Goal: Task Accomplishment & Management: Complete application form

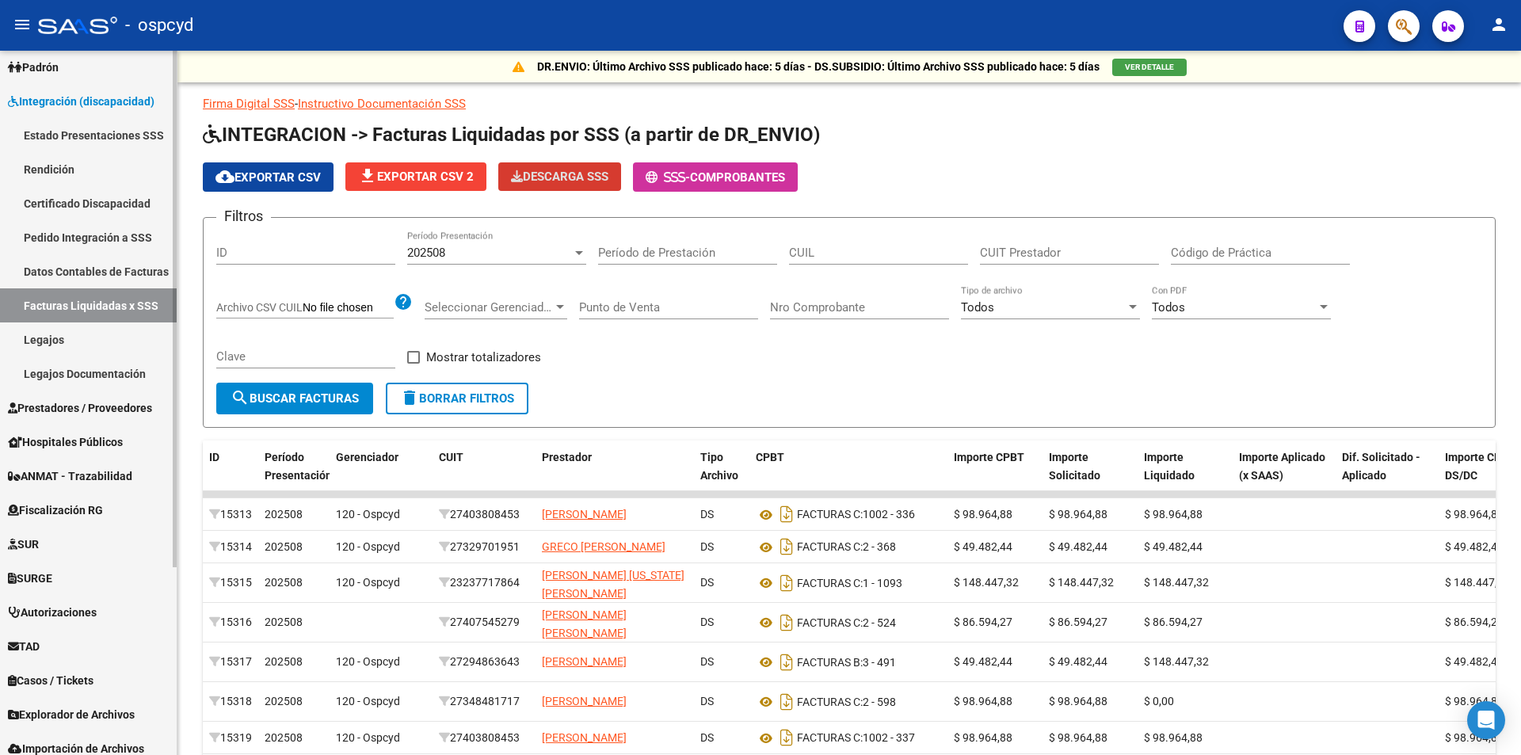
scroll to position [256, 0]
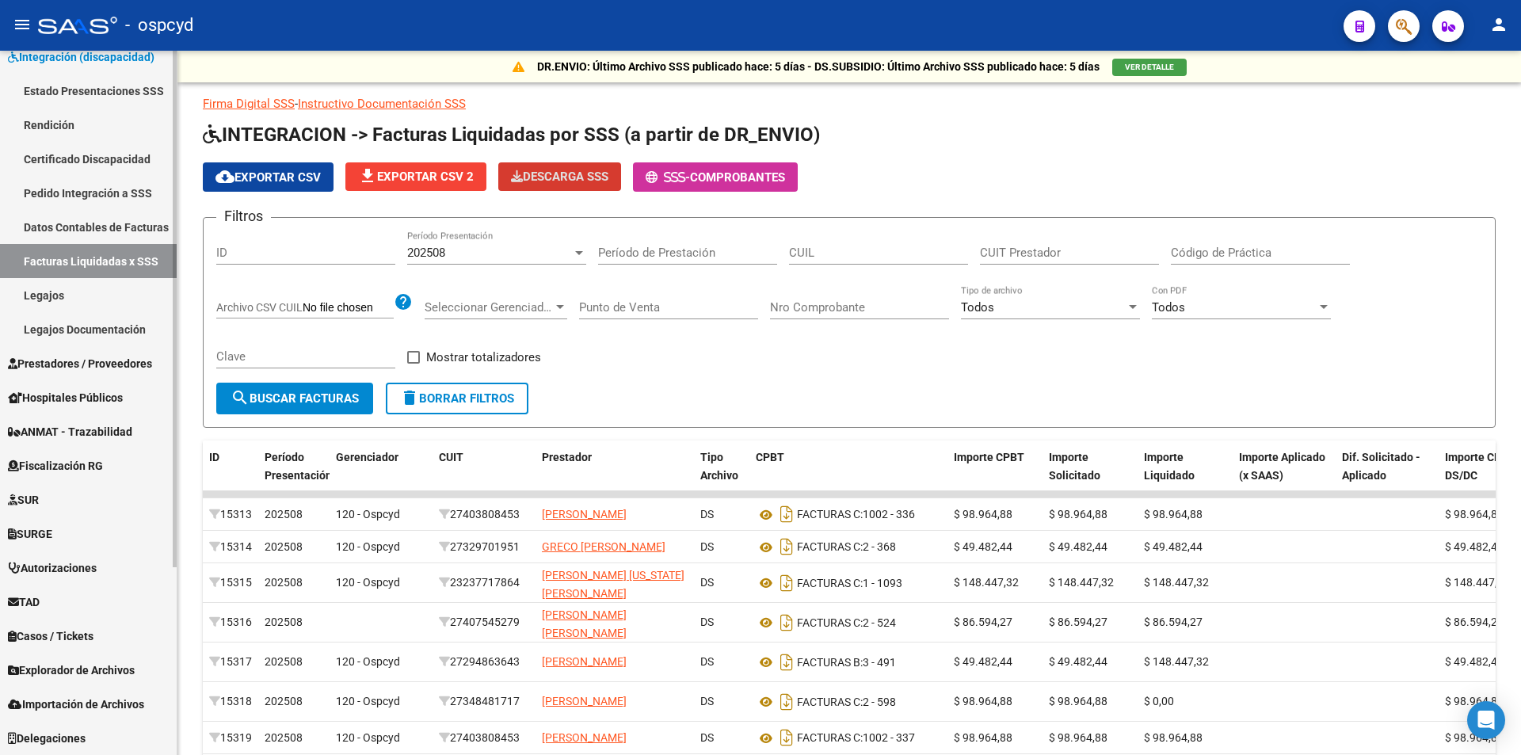
click at [77, 361] on span "Prestadores / Proveedores" at bounding box center [80, 363] width 144 height 17
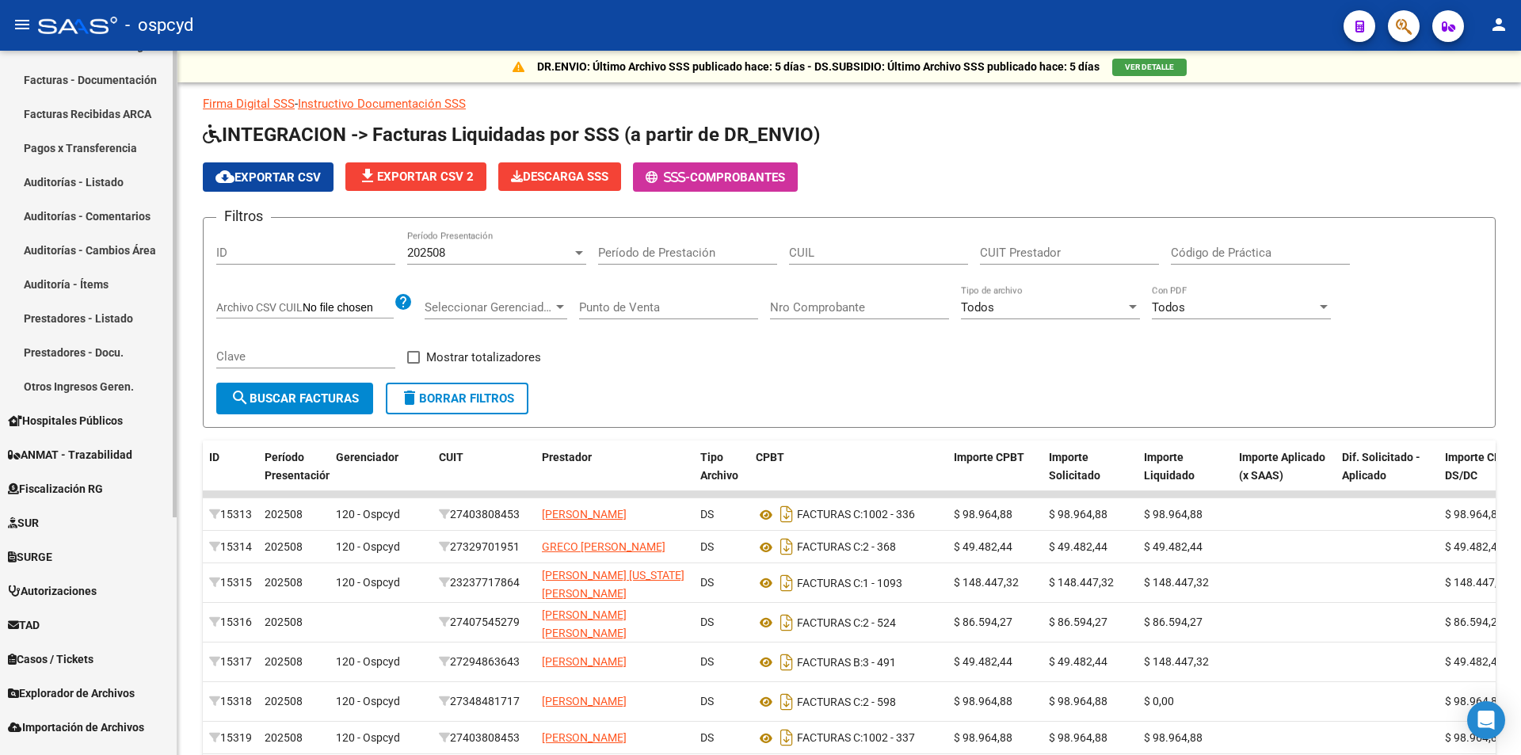
scroll to position [358, 0]
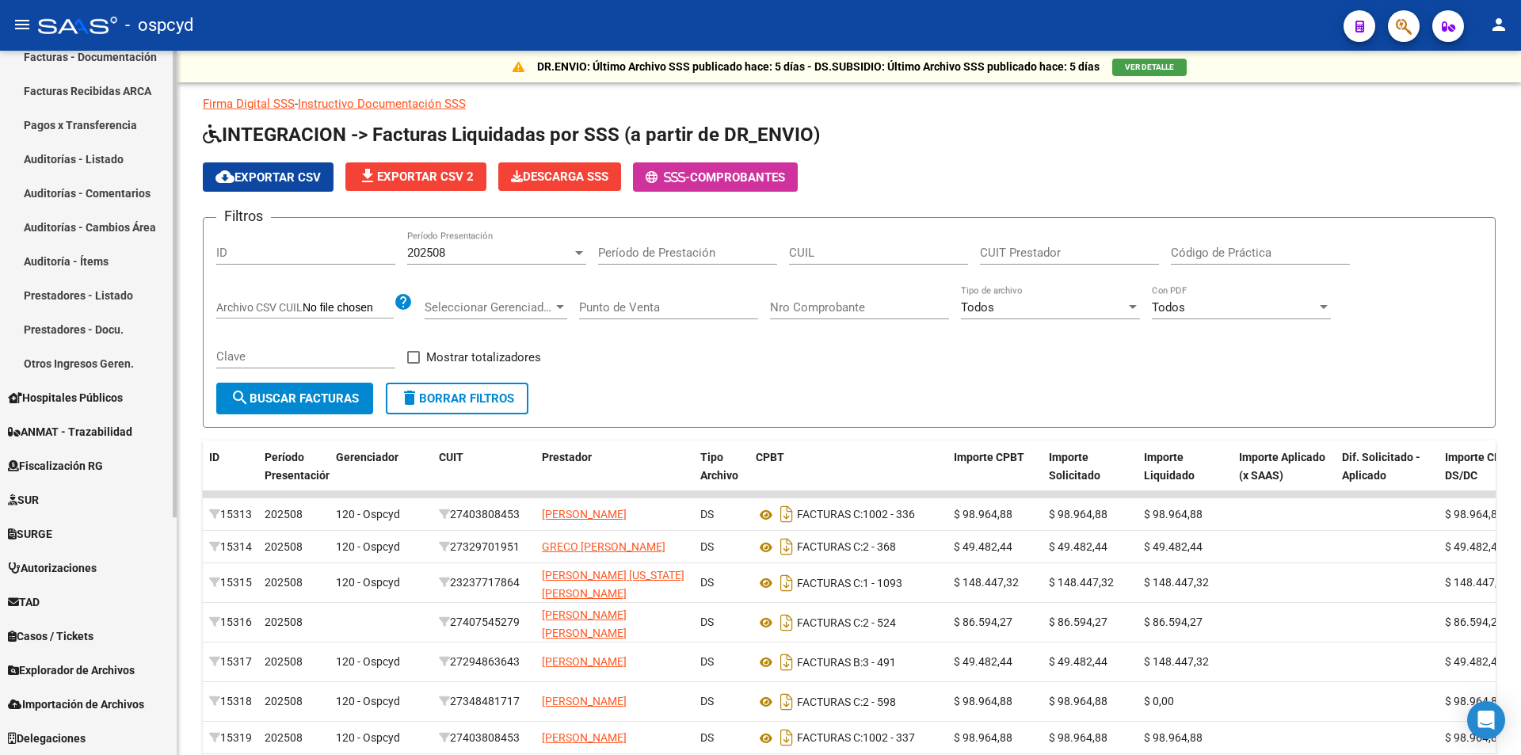
click at [79, 367] on link "Otros Ingresos Geren." at bounding box center [88, 363] width 177 height 34
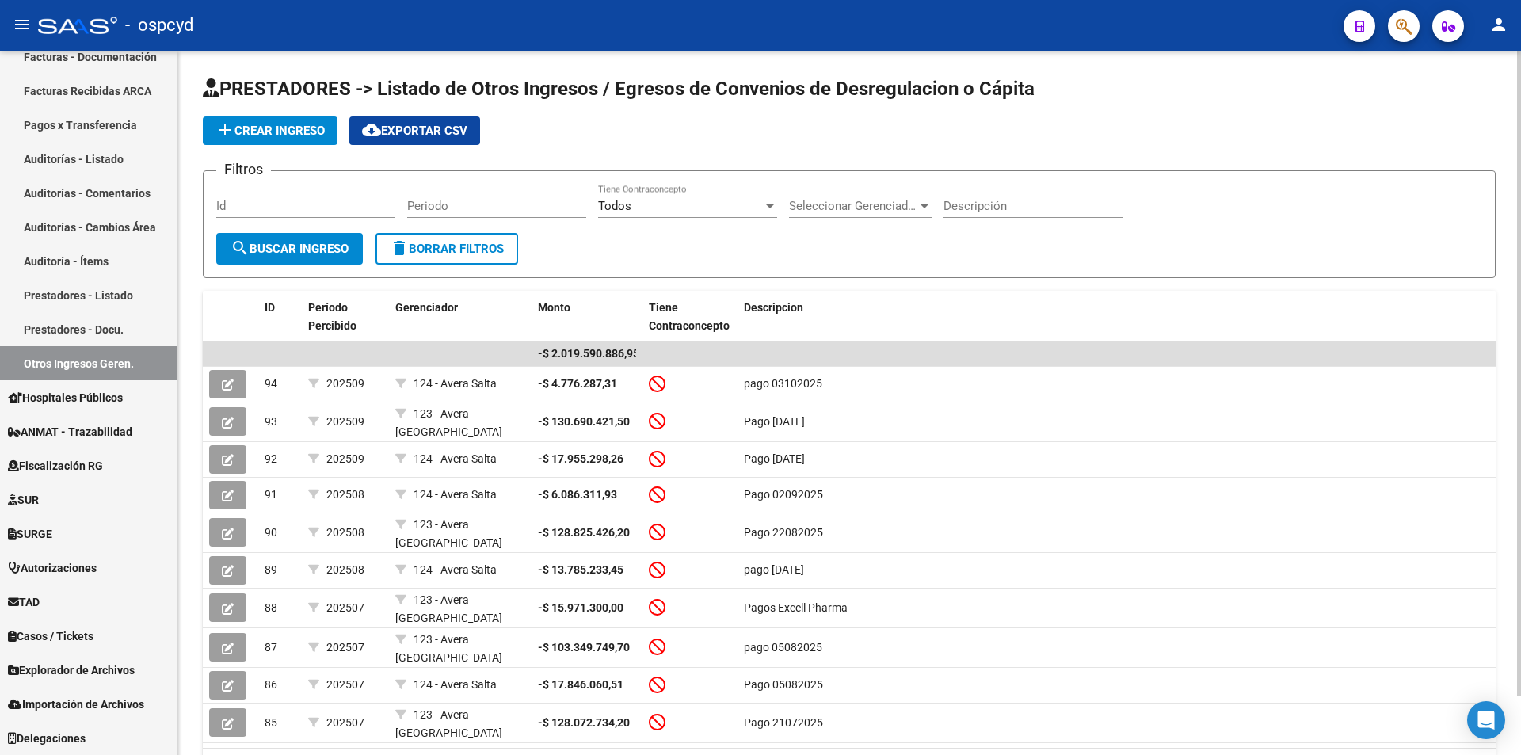
click at [324, 131] on span "add Crear Ingreso" at bounding box center [269, 131] width 109 height 14
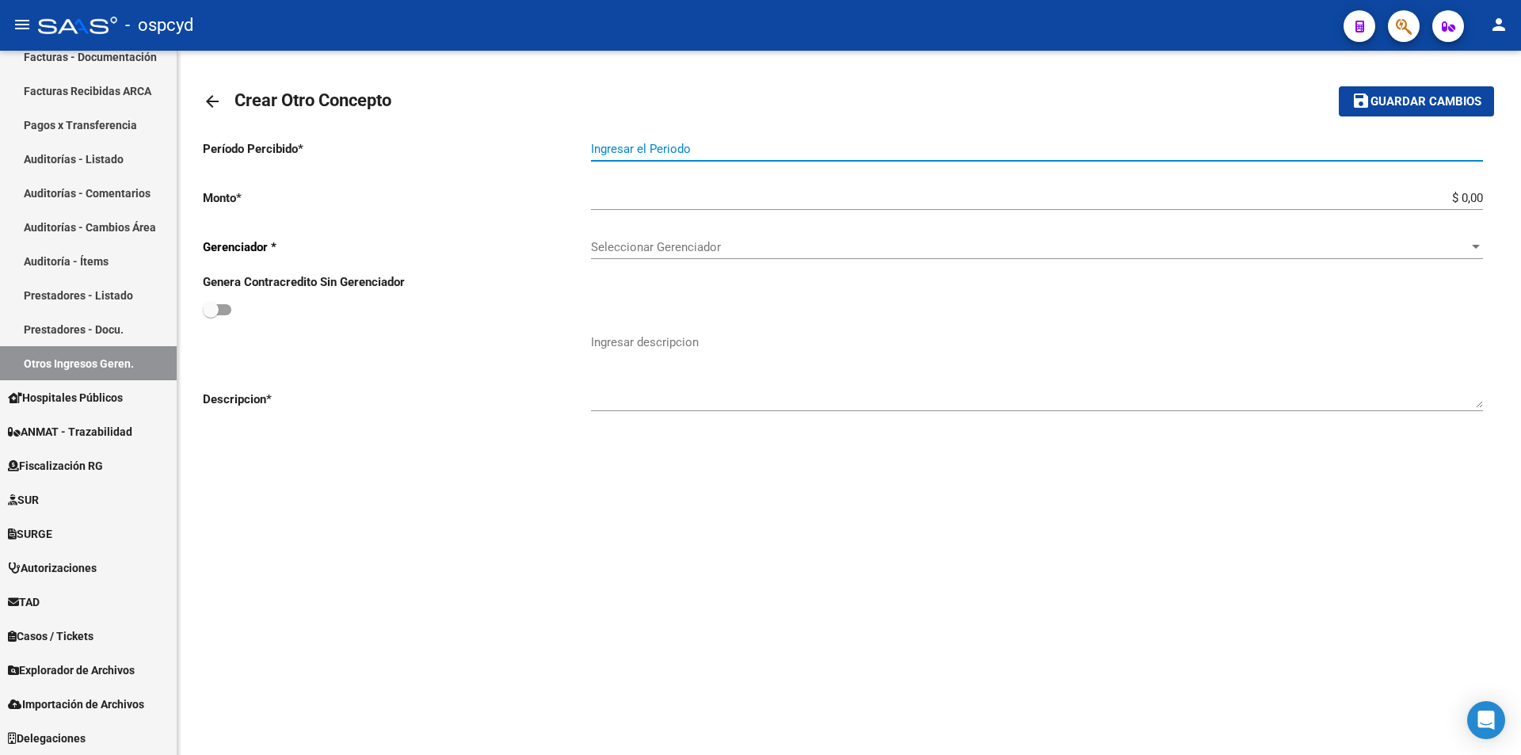
drag, startPoint x: 809, startPoint y: 142, endPoint x: 797, endPoint y: 147, distance: 13.8
click at [809, 142] on input "Ingresar el Periodo" at bounding box center [1037, 149] width 892 height 14
type input "202508"
click at [1429, 196] on input "$ 0,00" at bounding box center [1037, 198] width 892 height 14
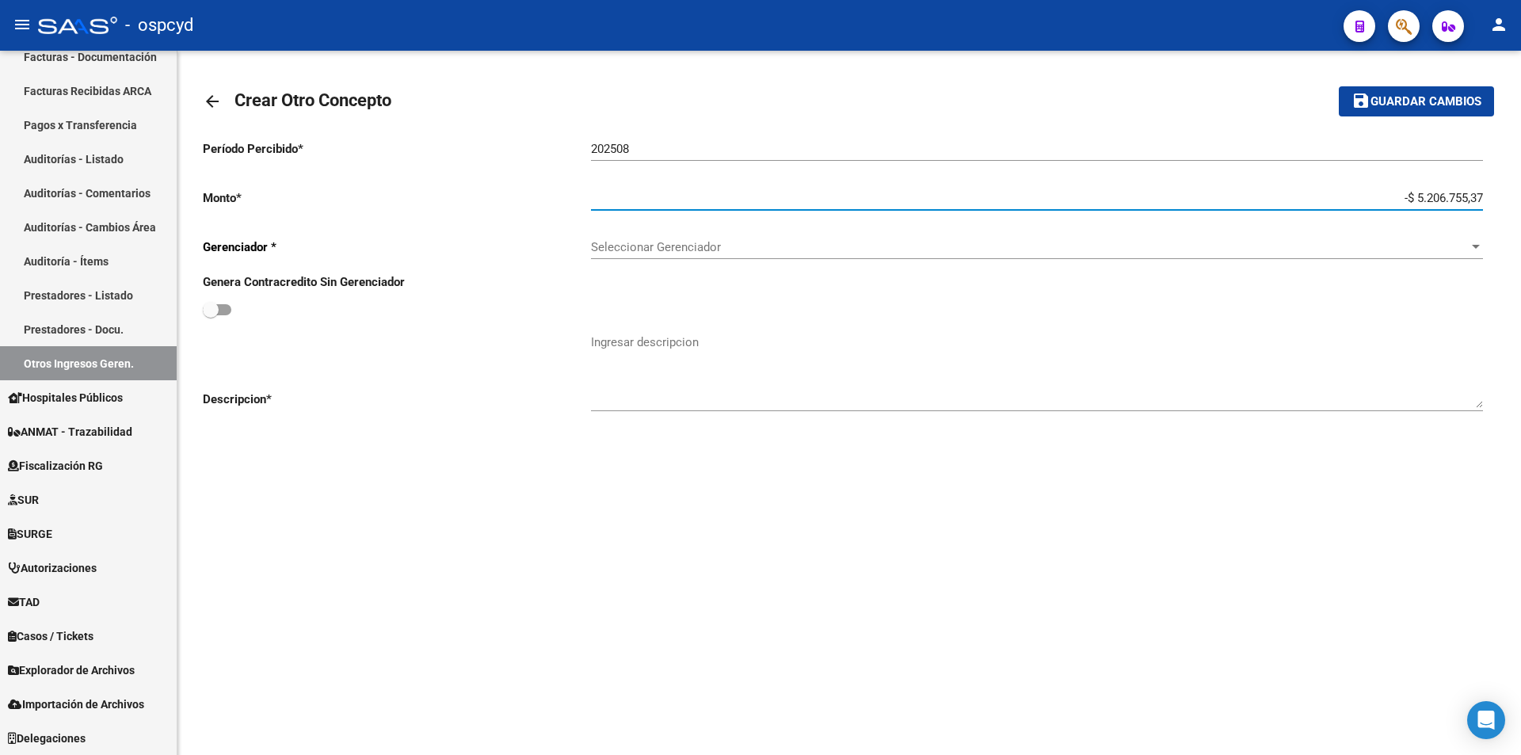
type input "-$ 52.067.553,71"
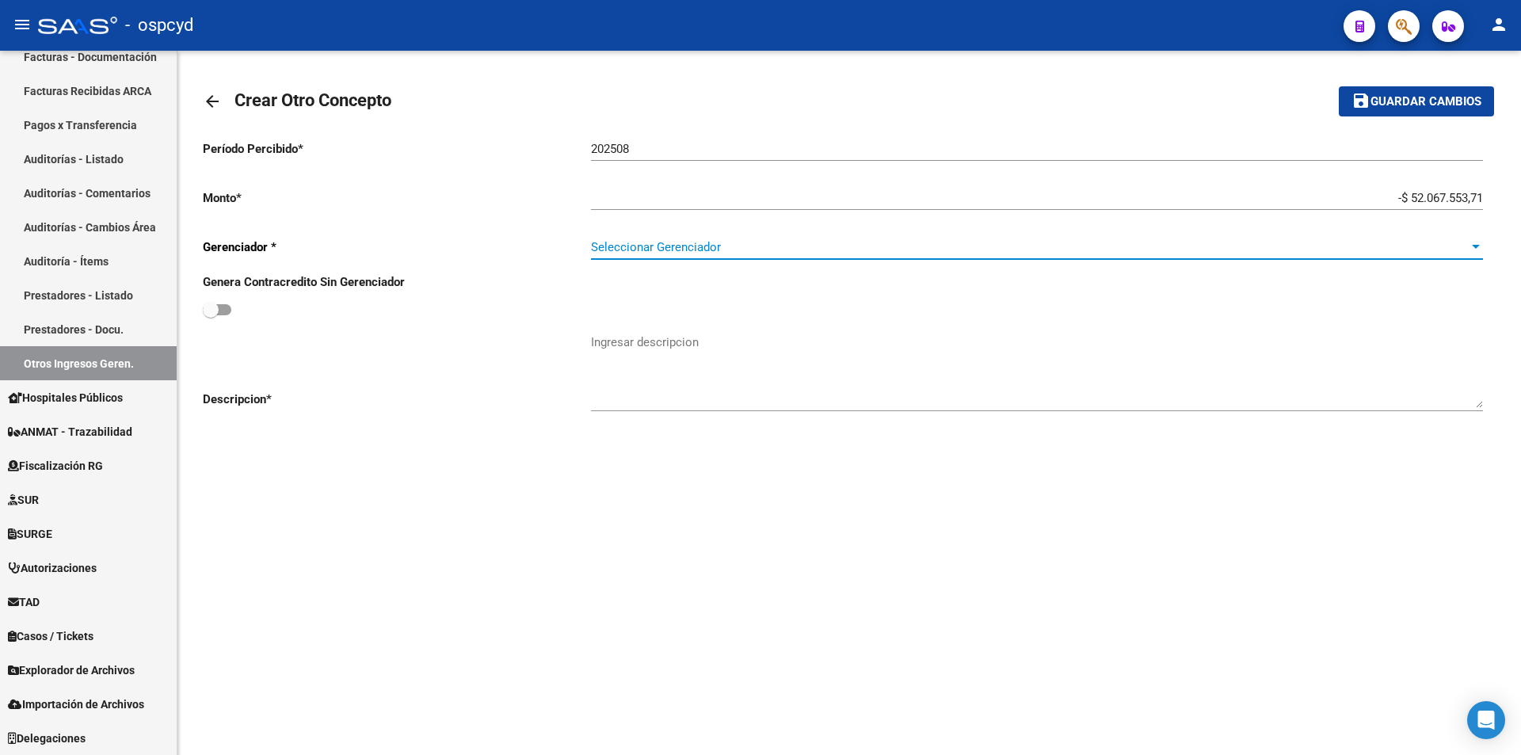
click at [1064, 247] on span "Seleccionar Gerenciador" at bounding box center [1030, 247] width 878 height 14
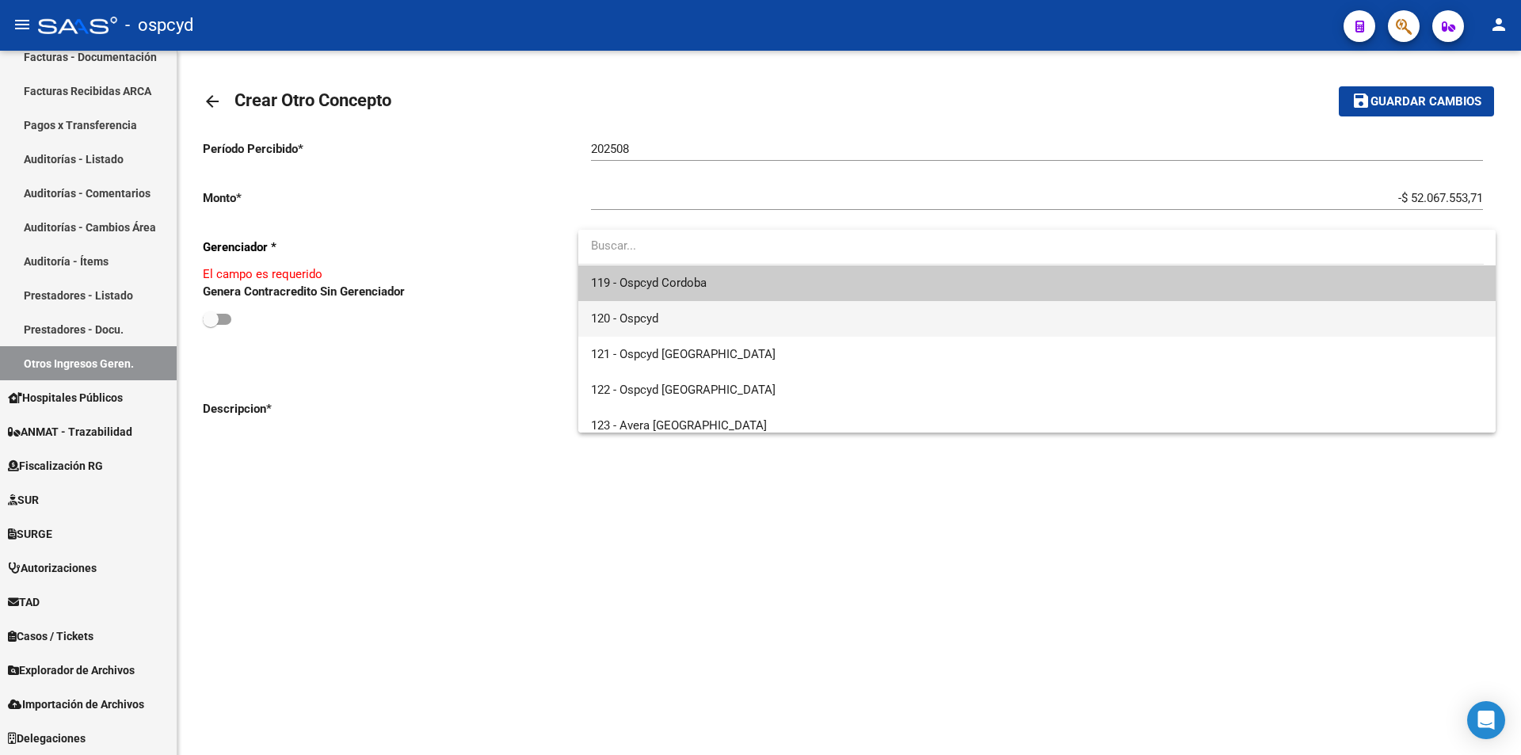
scroll to position [79, 0]
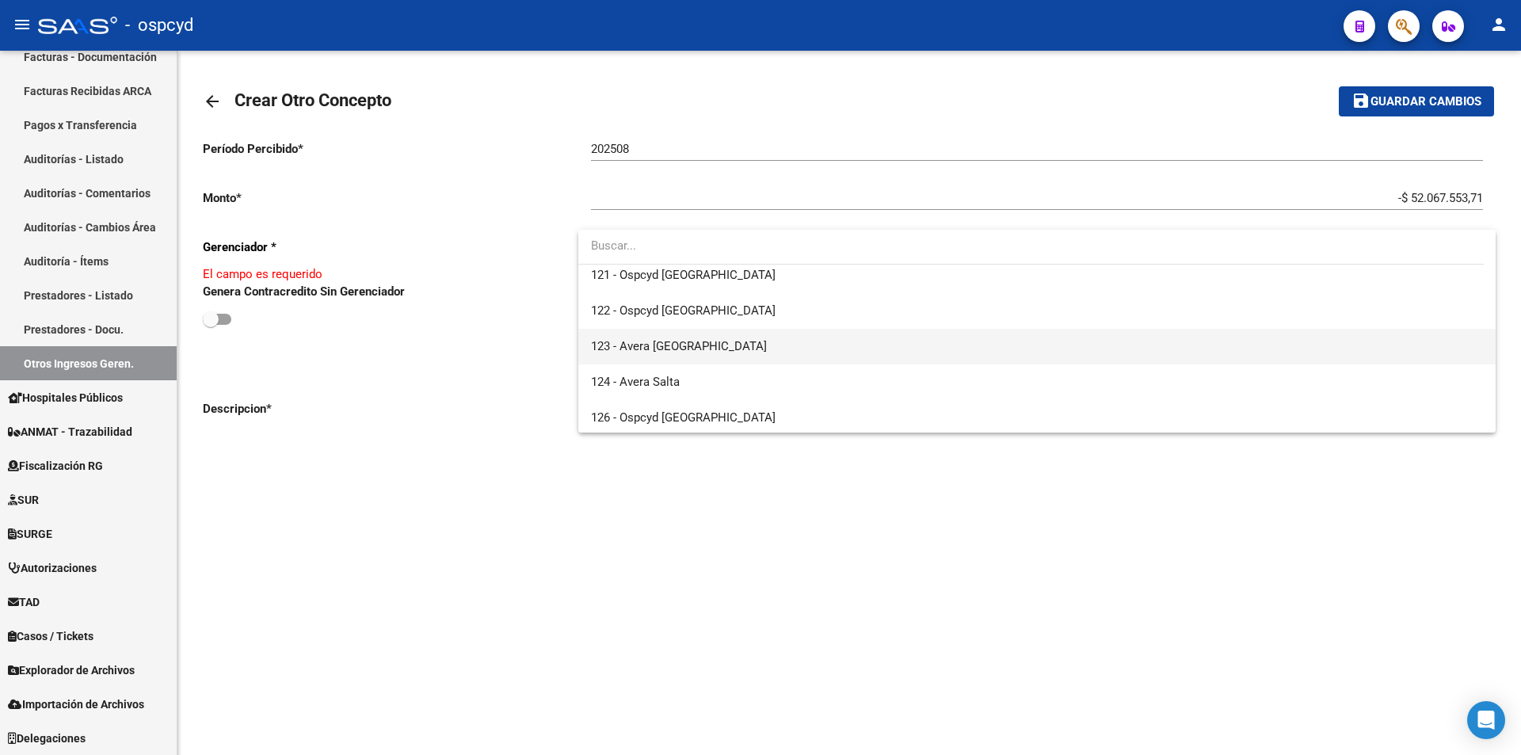
click at [729, 344] on span "123 - Avera [GEOGRAPHIC_DATA]" at bounding box center [1037, 347] width 892 height 36
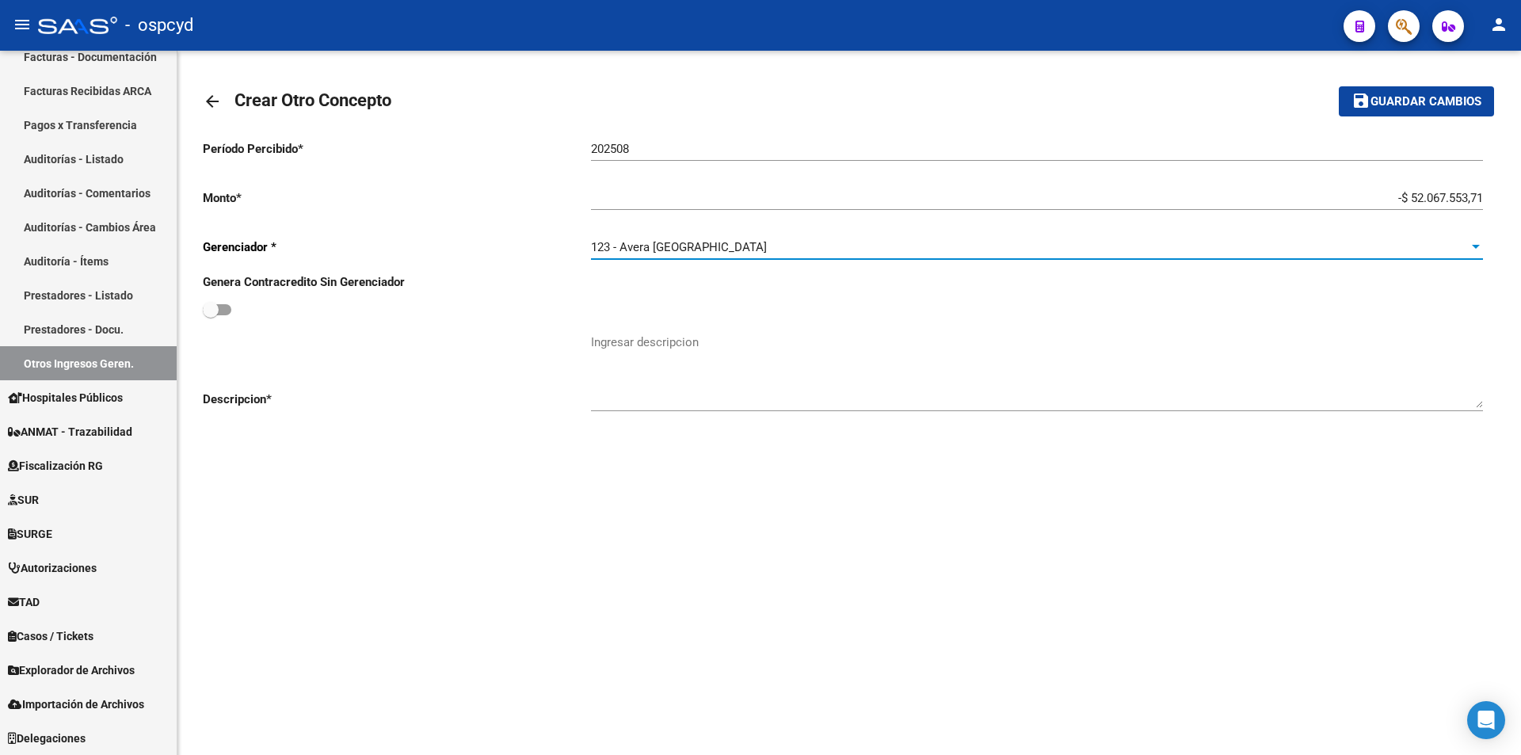
click at [688, 336] on textarea "Ingresar descripcion" at bounding box center [1037, 370] width 892 height 74
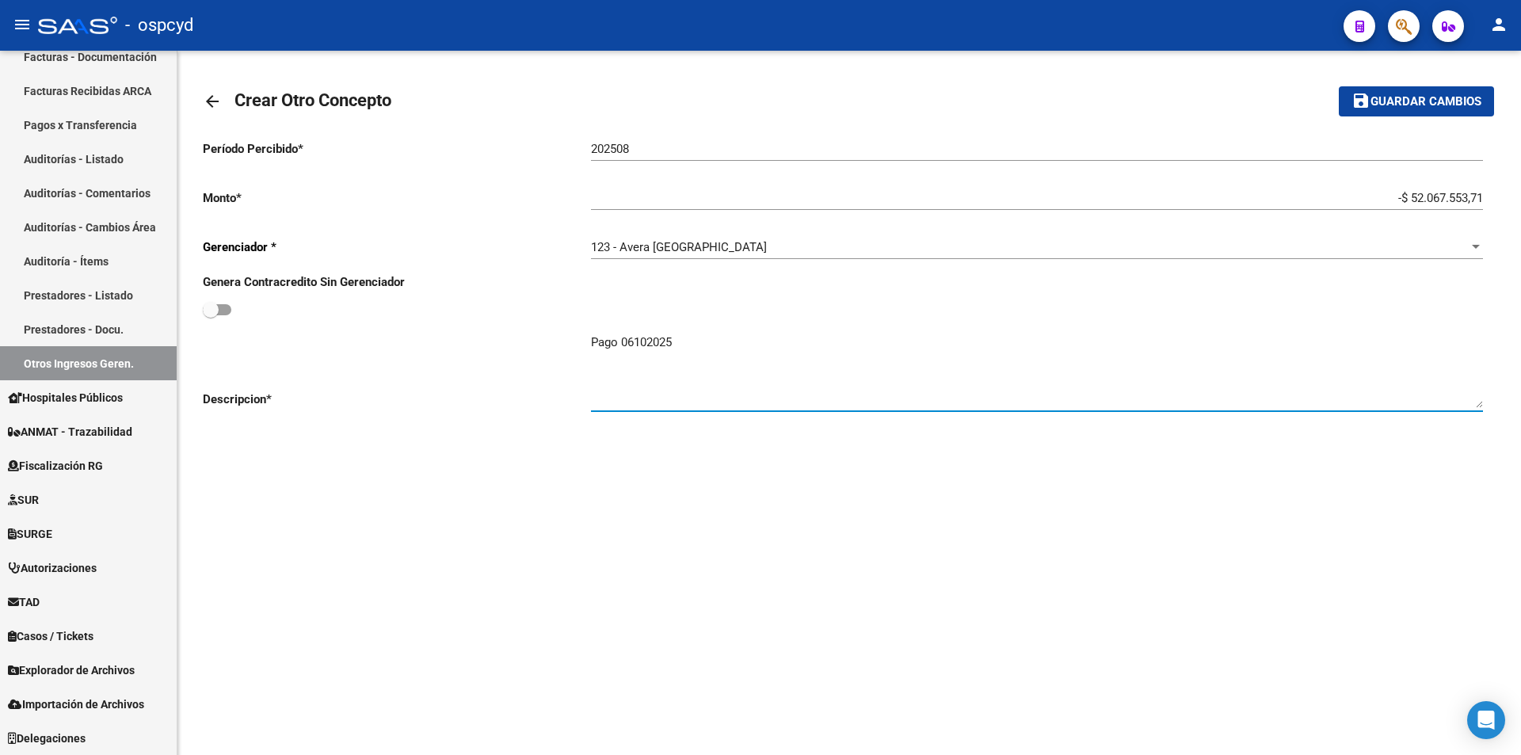
type textarea "Pago 06102025"
click at [1445, 101] on span "Guardar cambios" at bounding box center [1425, 102] width 111 height 14
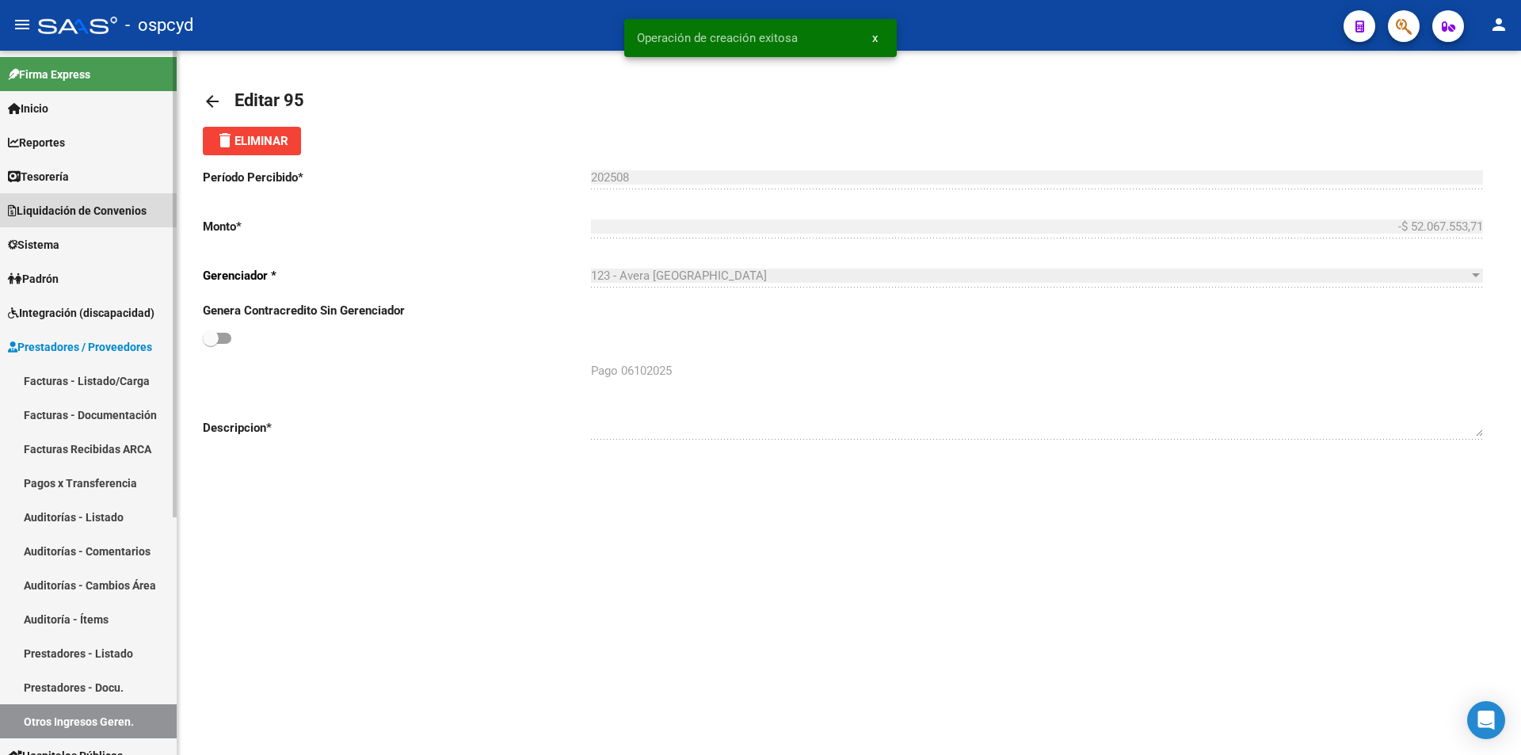
click at [80, 214] on span "Liquidación de Convenios" at bounding box center [77, 210] width 139 height 17
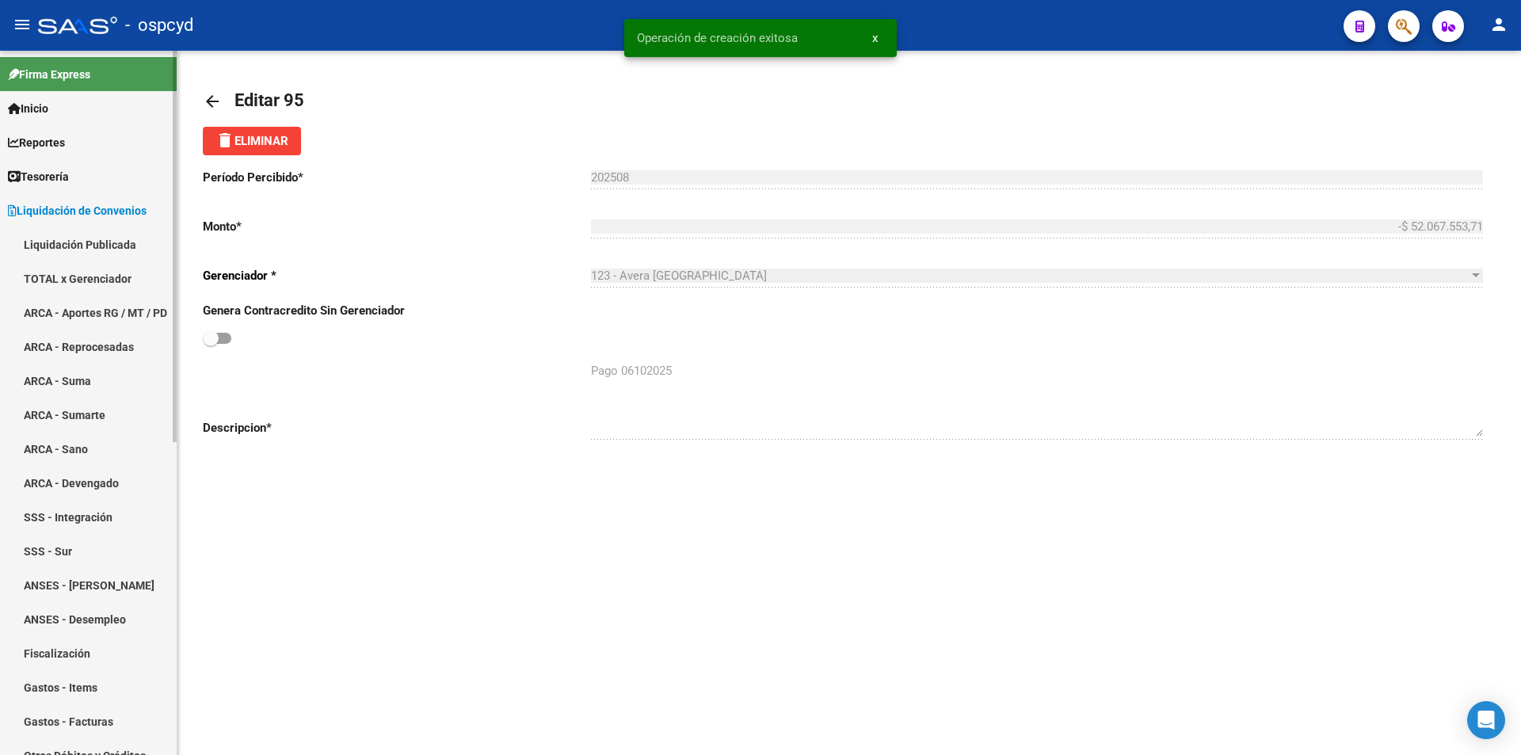
click at [70, 268] on link "TOTAL x Gerenciador" at bounding box center [88, 278] width 177 height 34
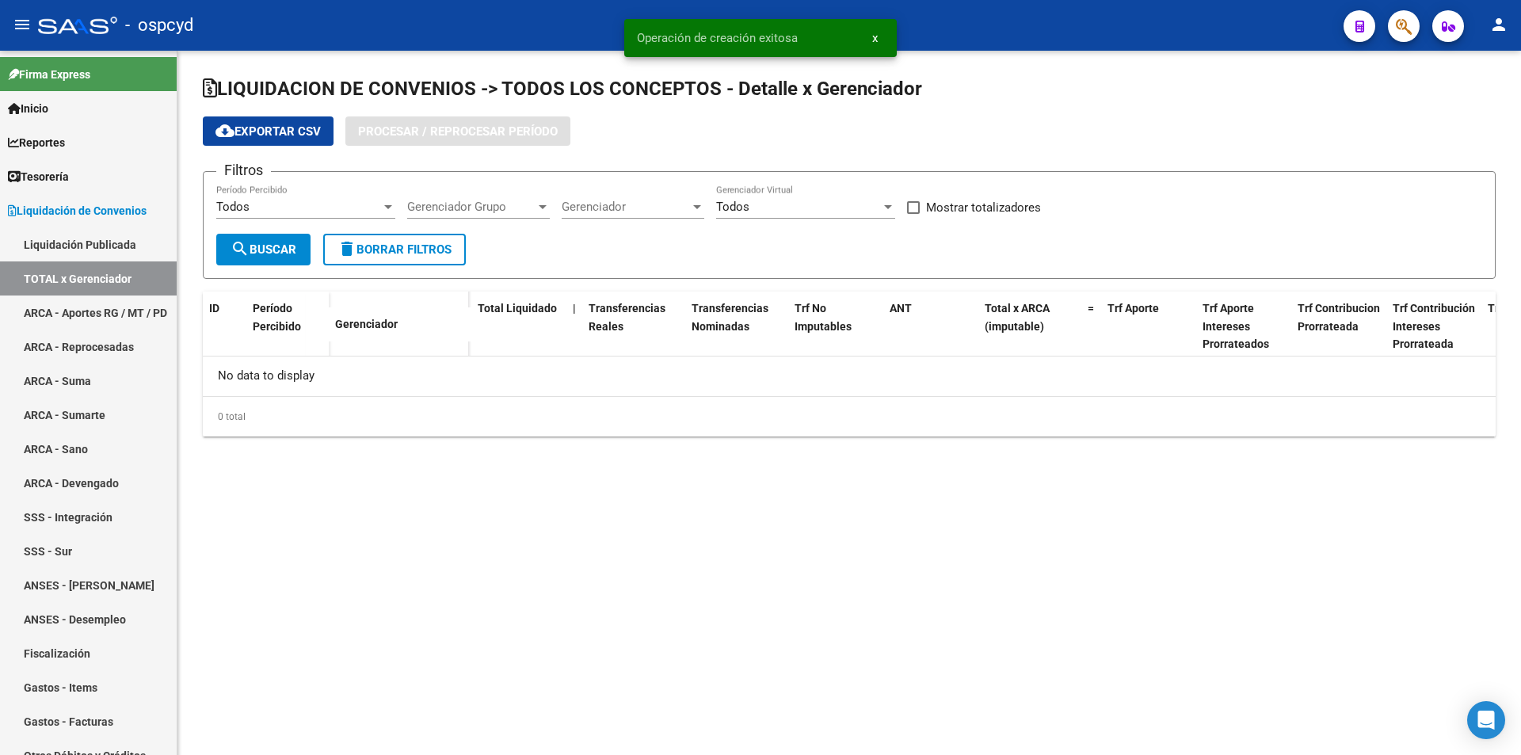
checkbox input "true"
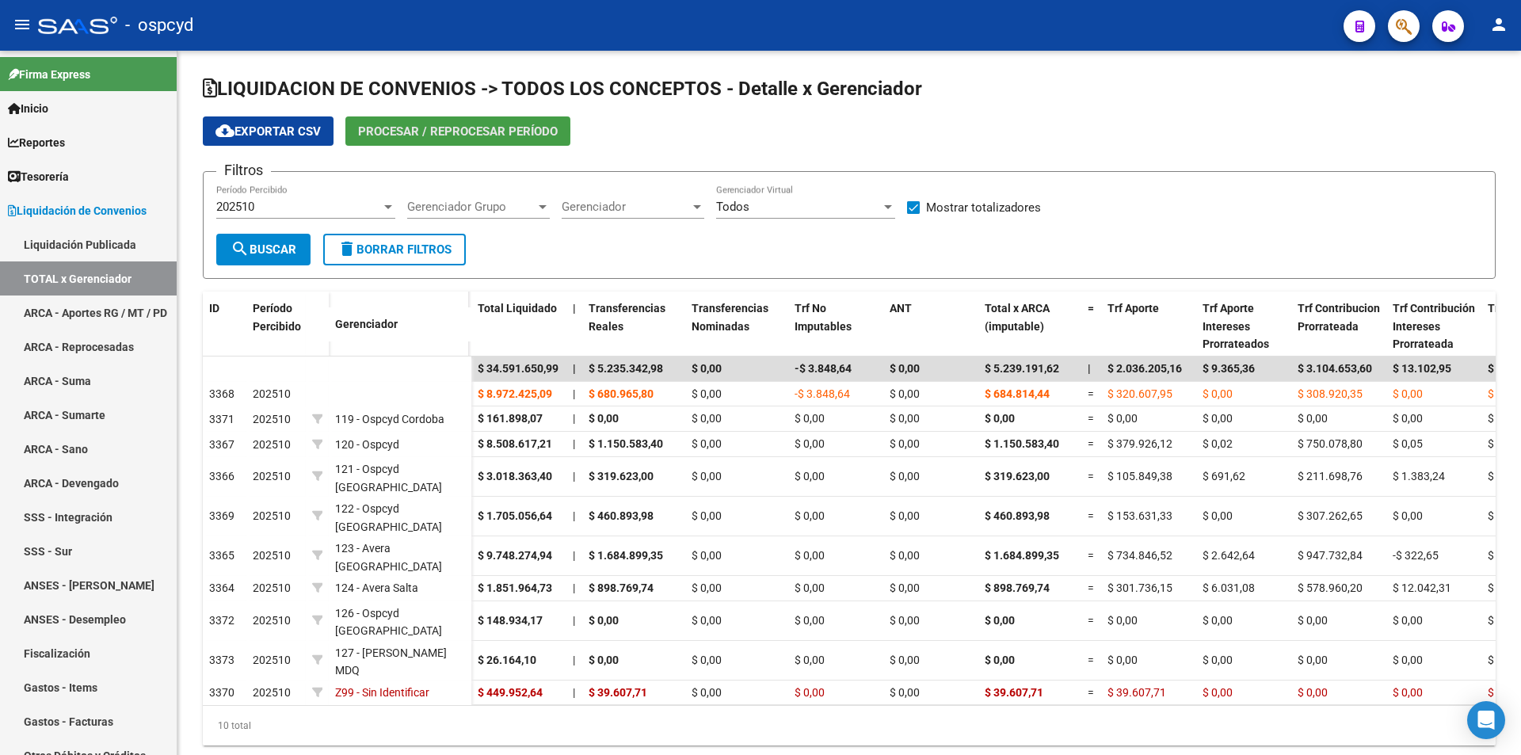
click at [436, 130] on span "Procesar / Reprocesar período" at bounding box center [458, 131] width 200 height 14
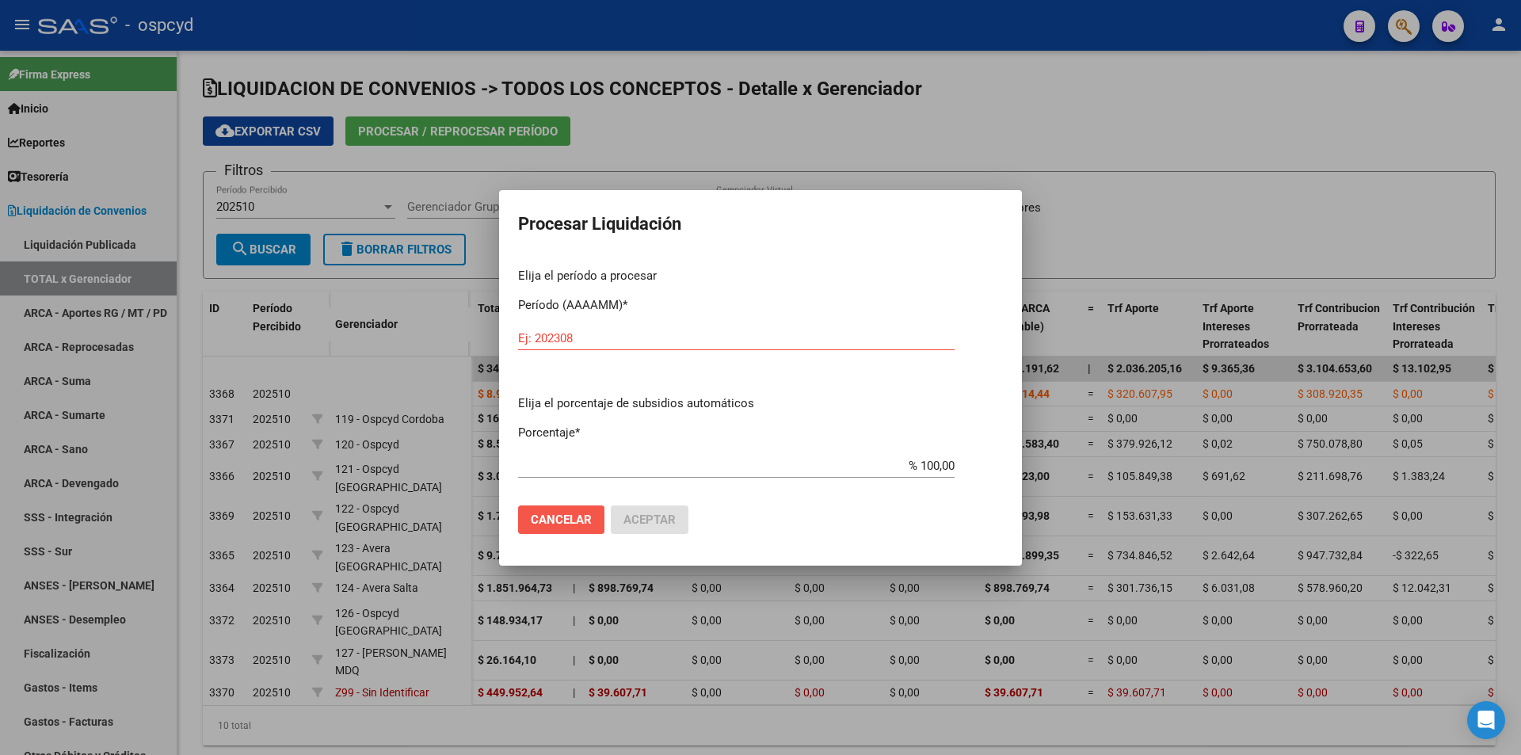
click at [583, 511] on button "Cancelar" at bounding box center [561, 519] width 86 height 29
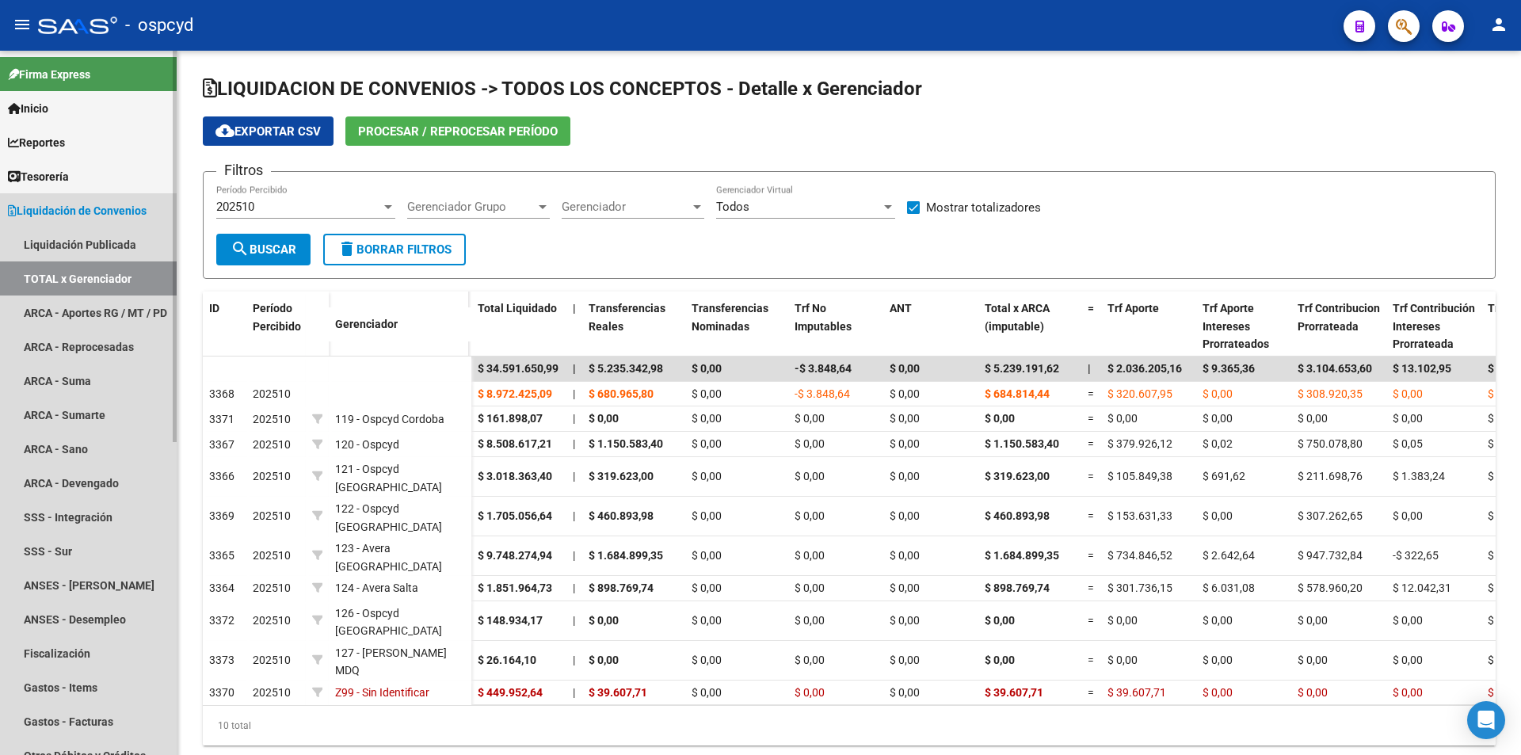
click at [111, 208] on span "Liquidación de Convenios" at bounding box center [77, 210] width 139 height 17
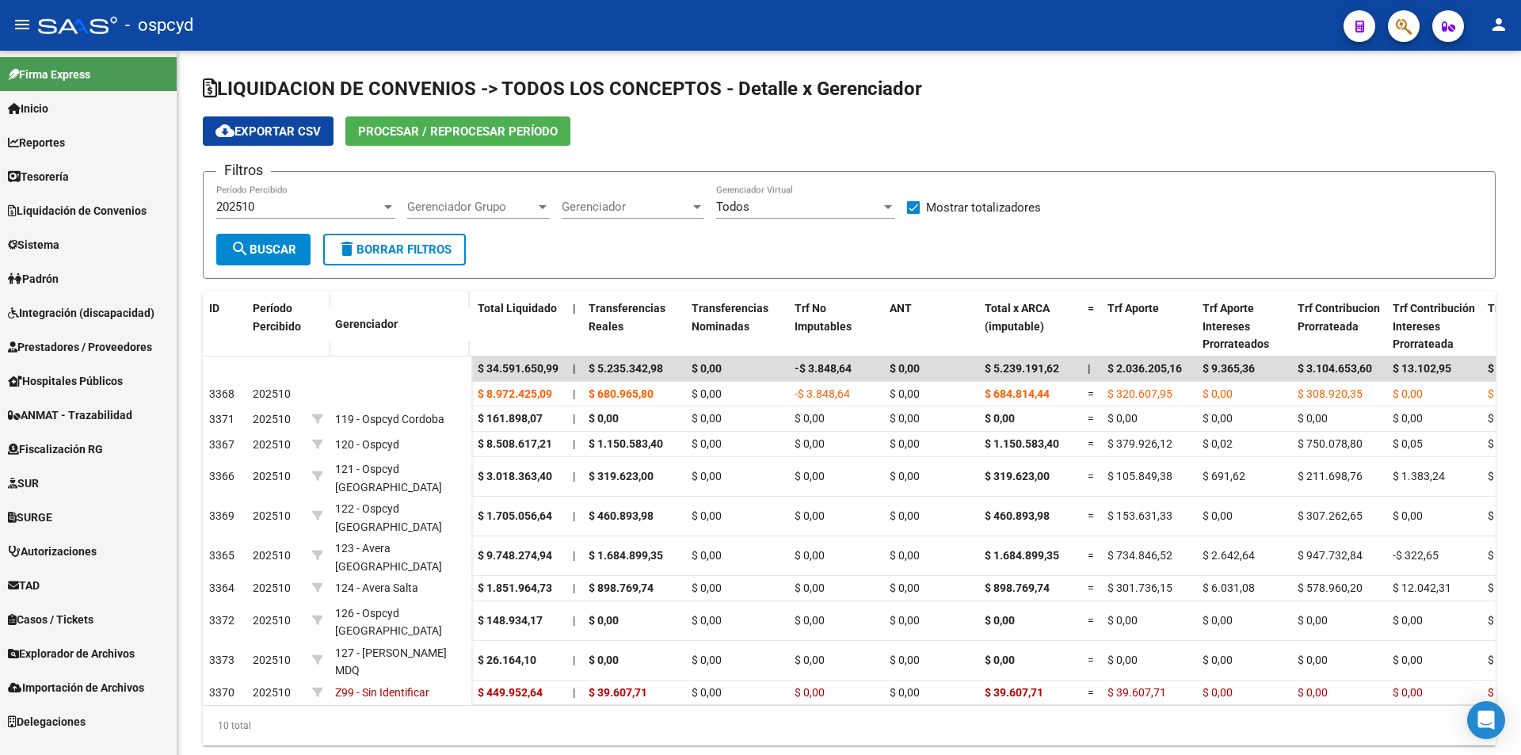
click at [58, 342] on span "Prestadores / Proveedores" at bounding box center [80, 346] width 144 height 17
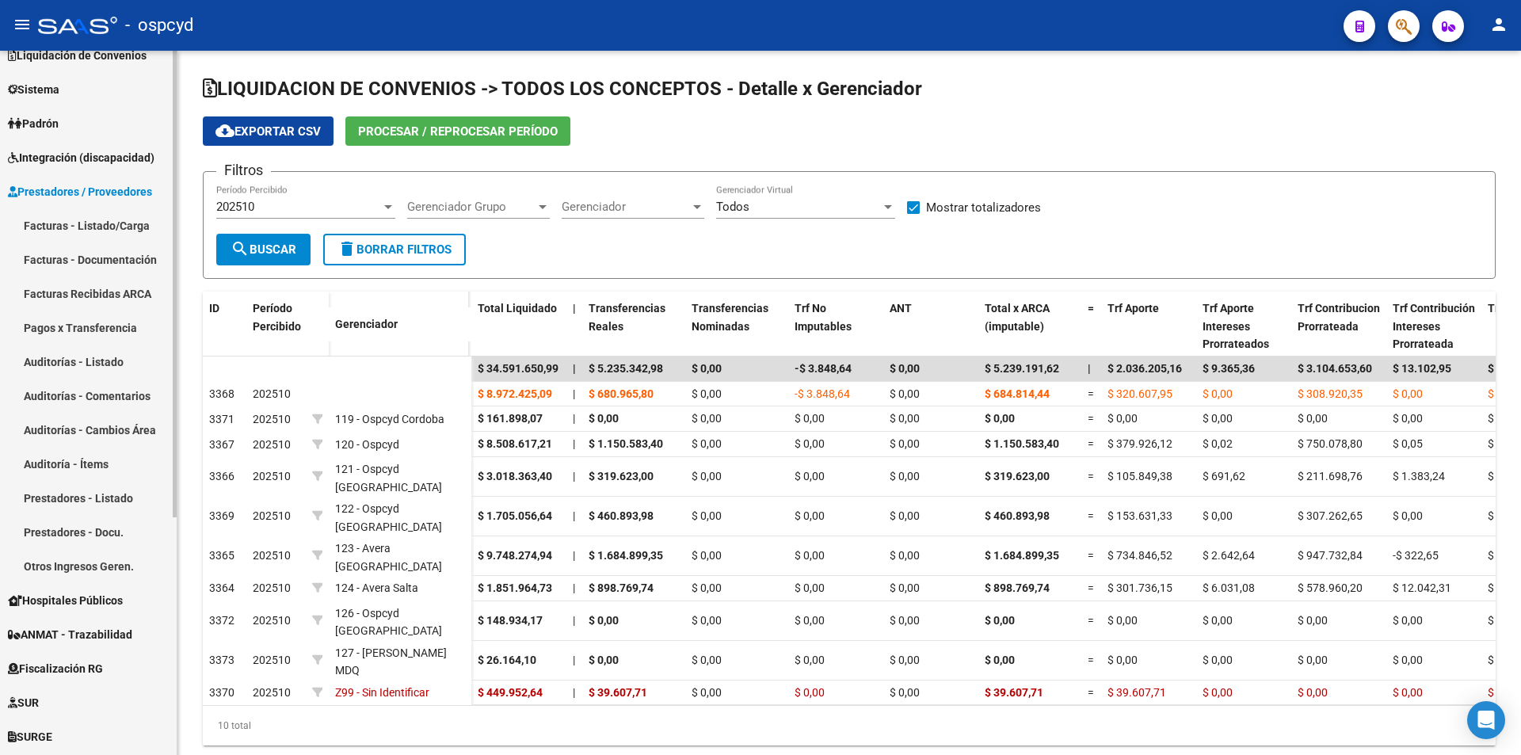
scroll to position [158, 0]
click at [80, 571] on link "Otros Ingresos Geren." at bounding box center [88, 563] width 177 height 34
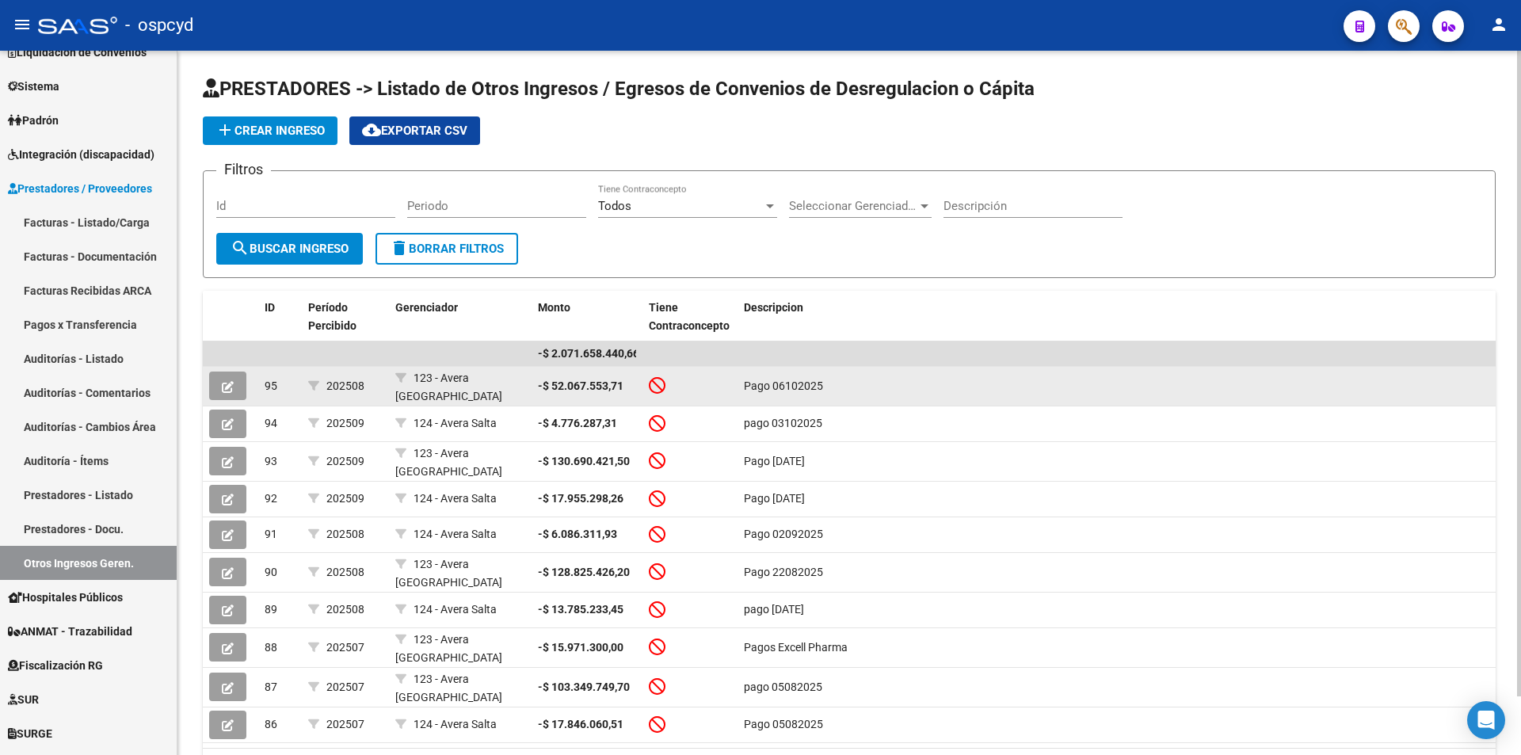
click at [234, 381] on button at bounding box center [227, 385] width 37 height 29
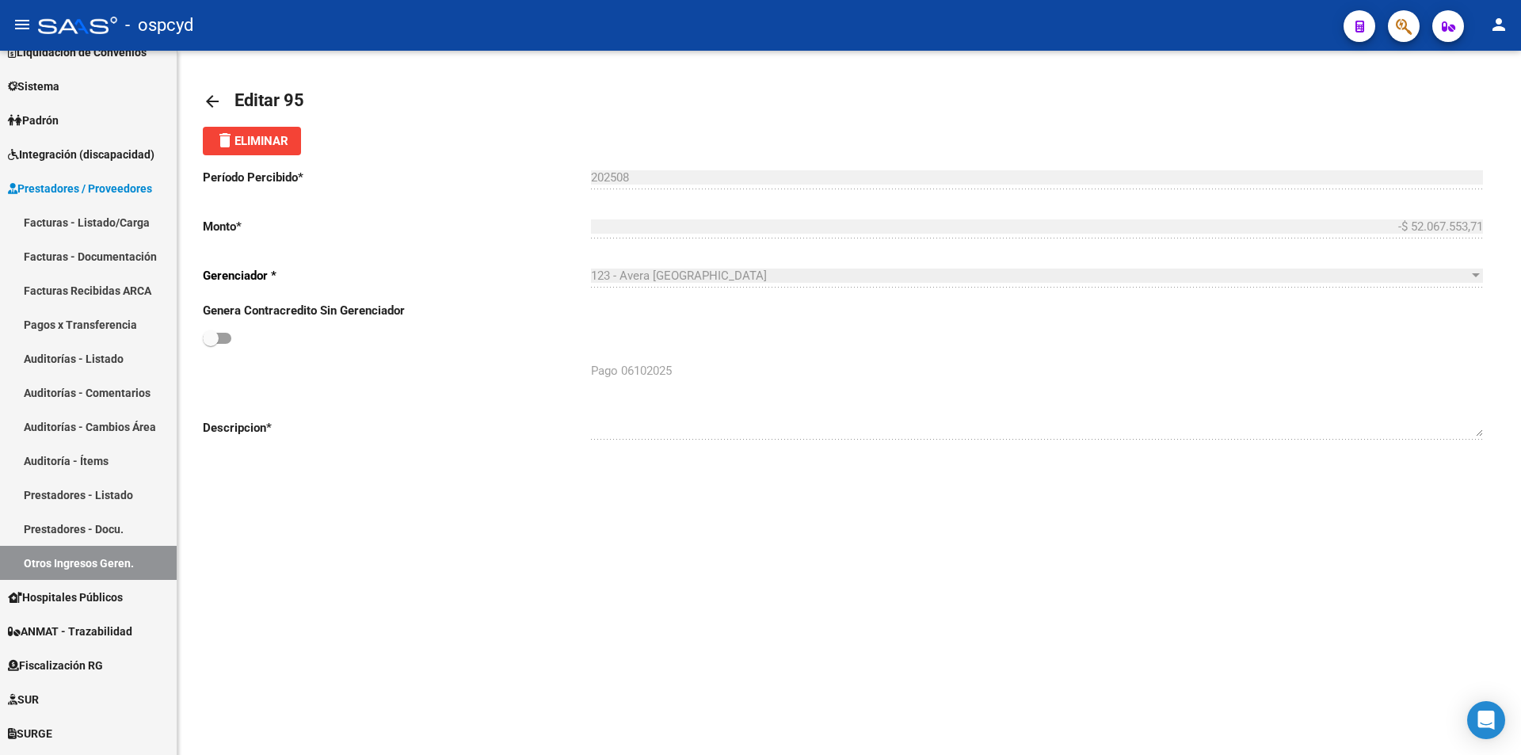
click at [261, 138] on span "delete Eliminar" at bounding box center [251, 141] width 73 height 14
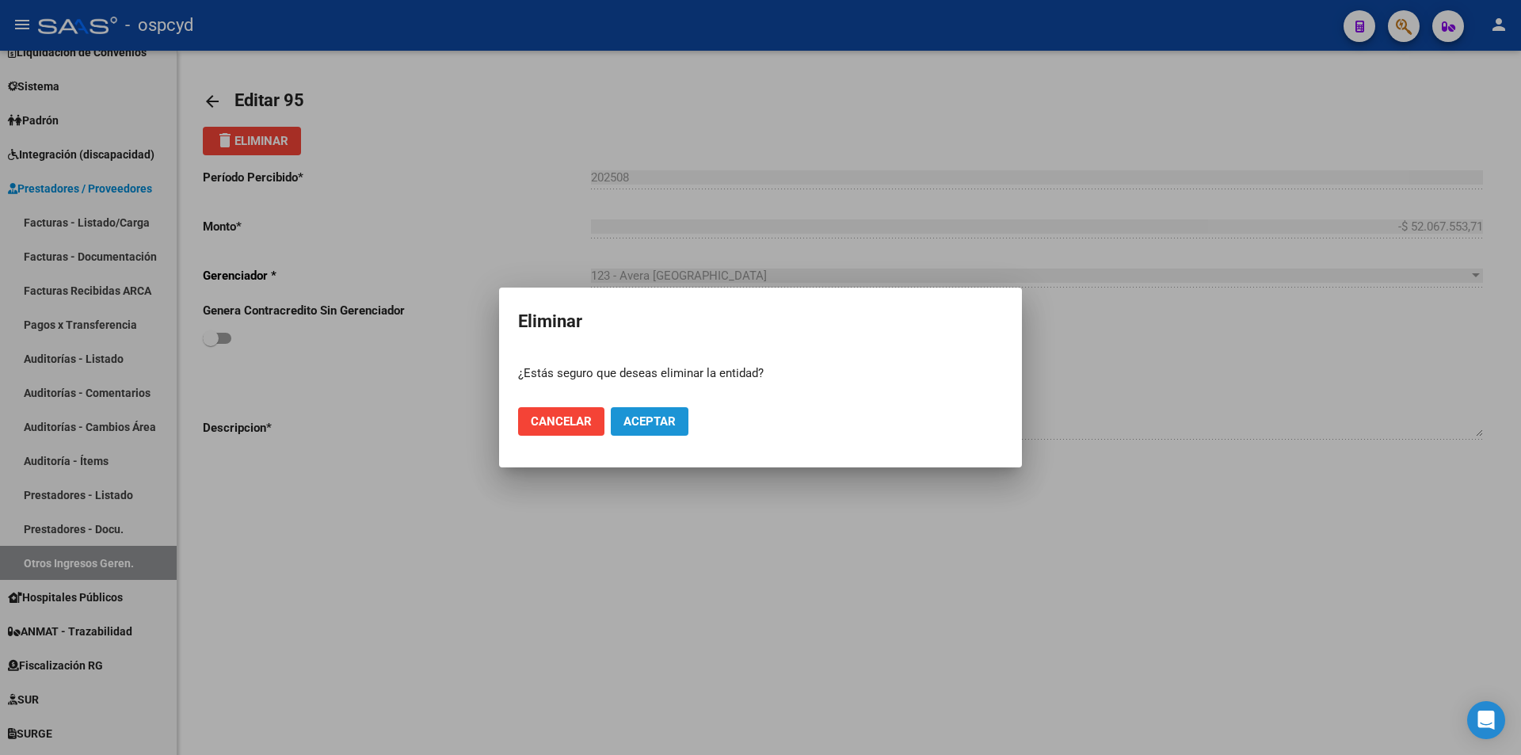
click at [634, 421] on span "Aceptar" at bounding box center [649, 421] width 52 height 14
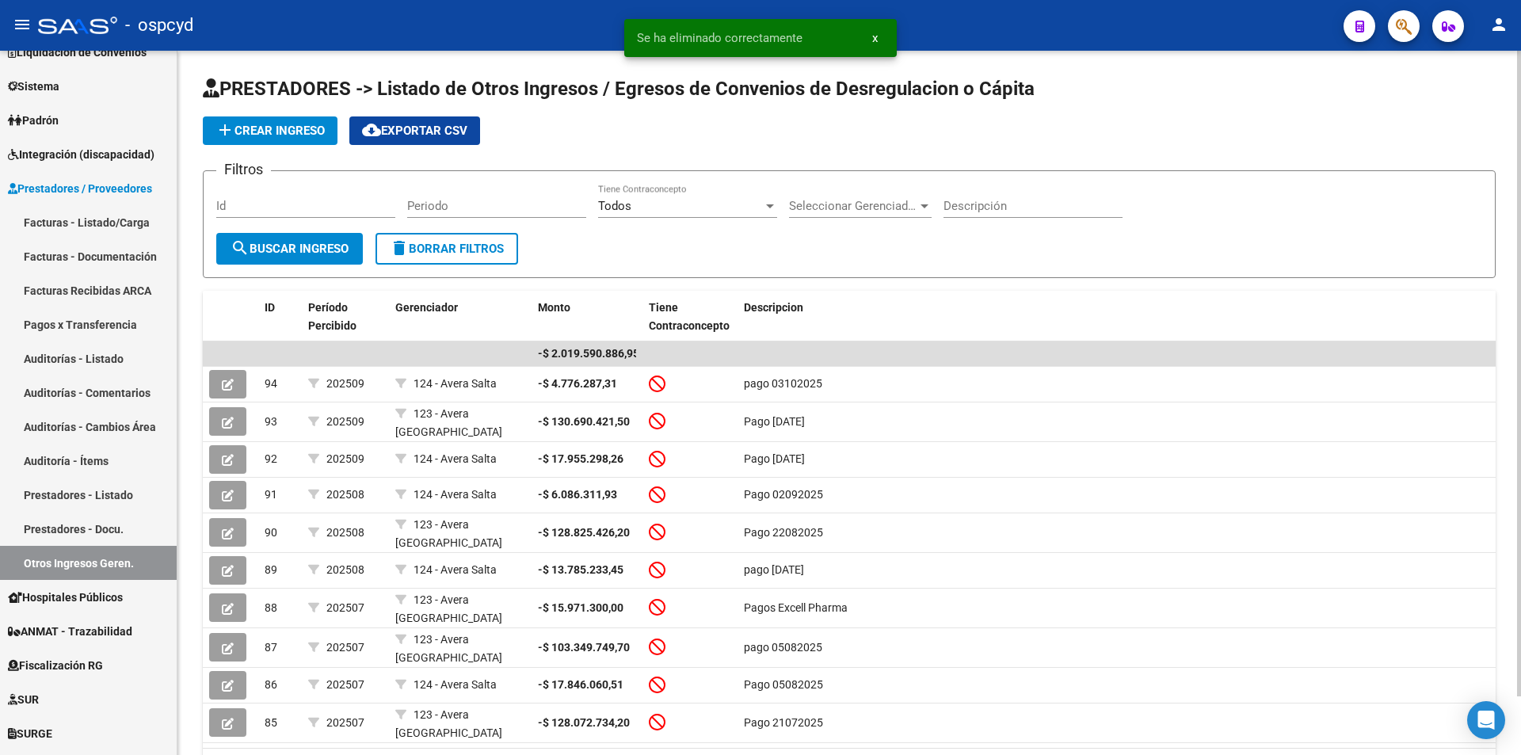
click at [291, 131] on span "add Crear Ingreso" at bounding box center [269, 131] width 109 height 14
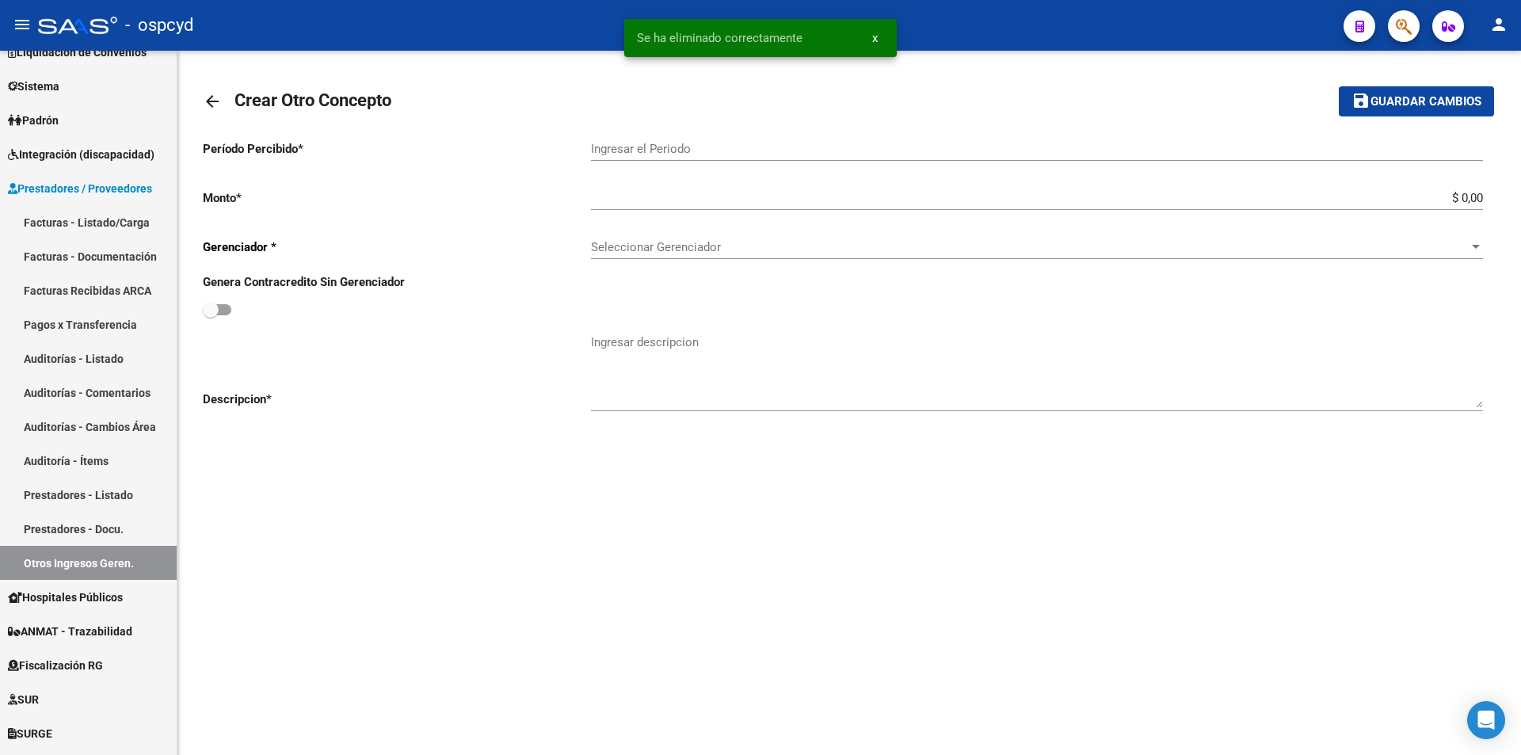
click at [646, 153] on input "Ingresar el Periodo" at bounding box center [1037, 149] width 892 height 14
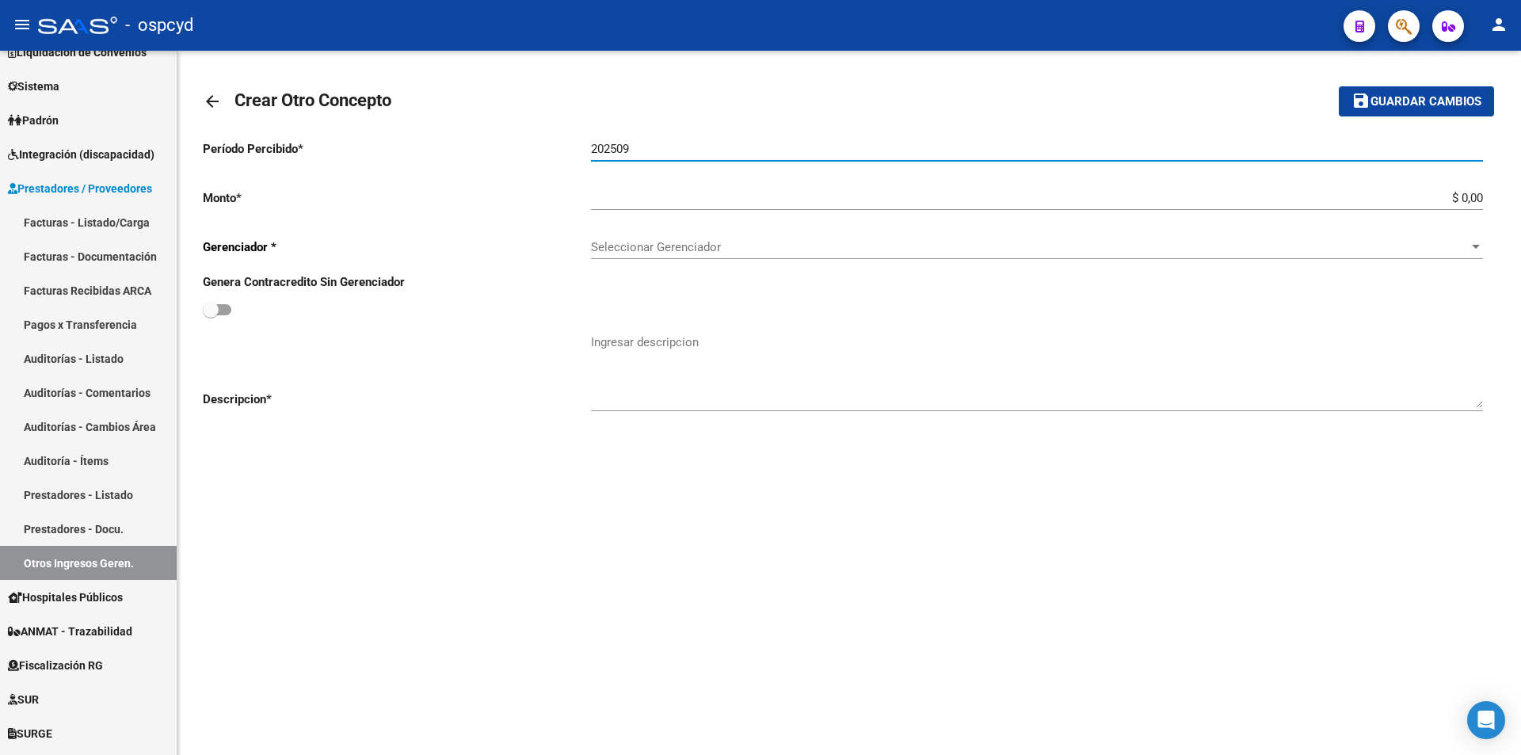
type input "202509"
click at [1420, 197] on input "$ 0,00" at bounding box center [1037, 198] width 892 height 14
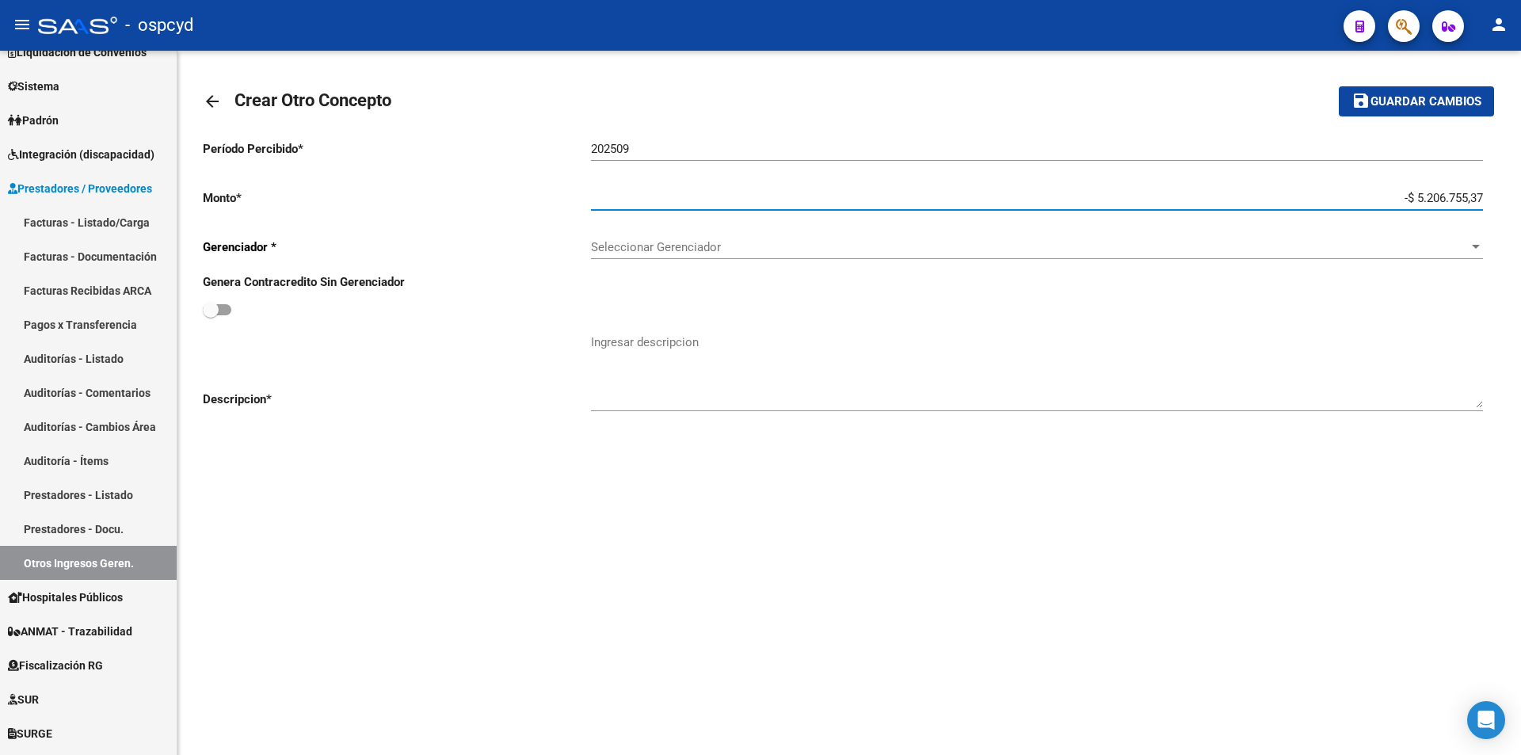
type input "-$ 52.067.553,71"
click at [1339, 236] on div "Seleccionar Gerenciador Seleccionar Gerenciador" at bounding box center [1037, 242] width 892 height 34
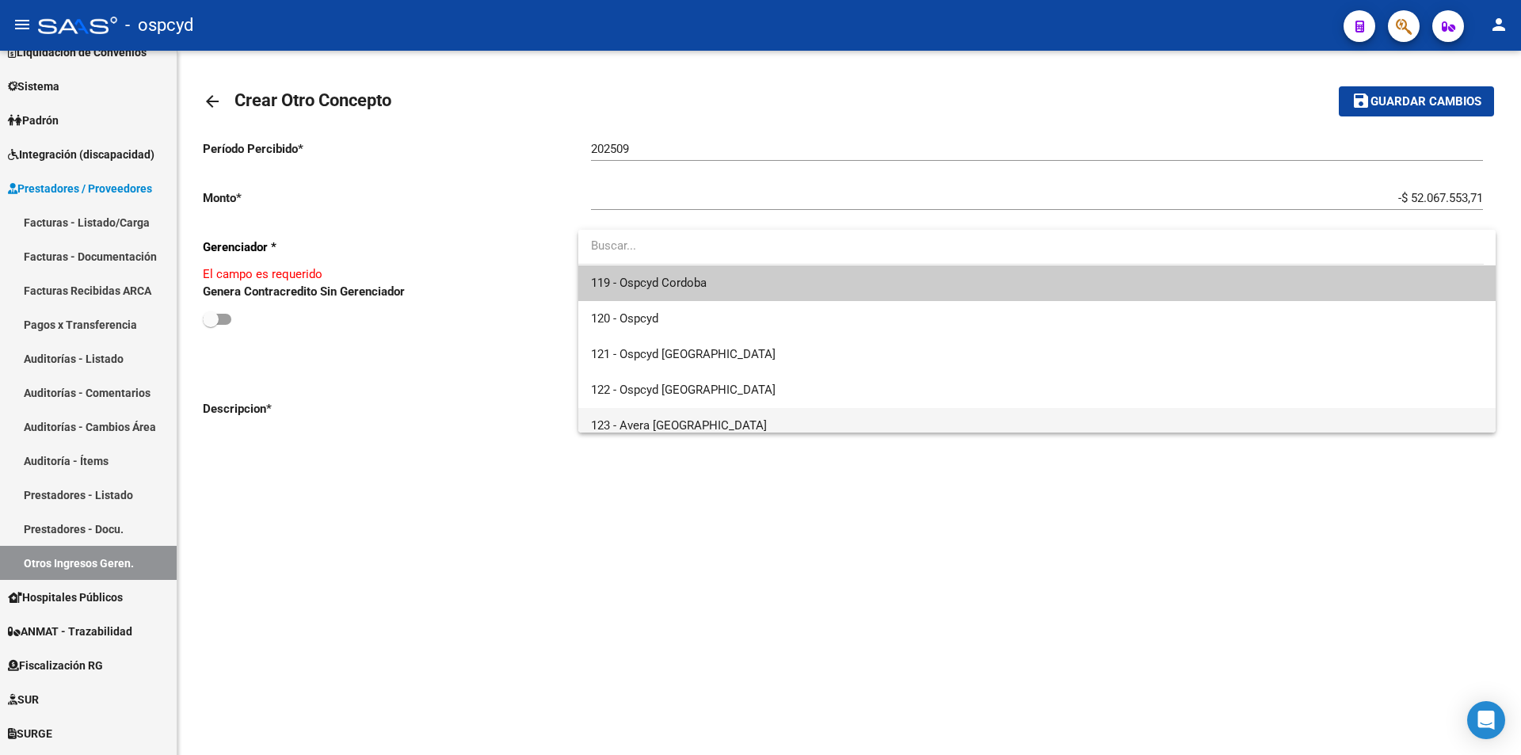
click at [697, 415] on span "123 - Avera [GEOGRAPHIC_DATA]" at bounding box center [1037, 426] width 892 height 36
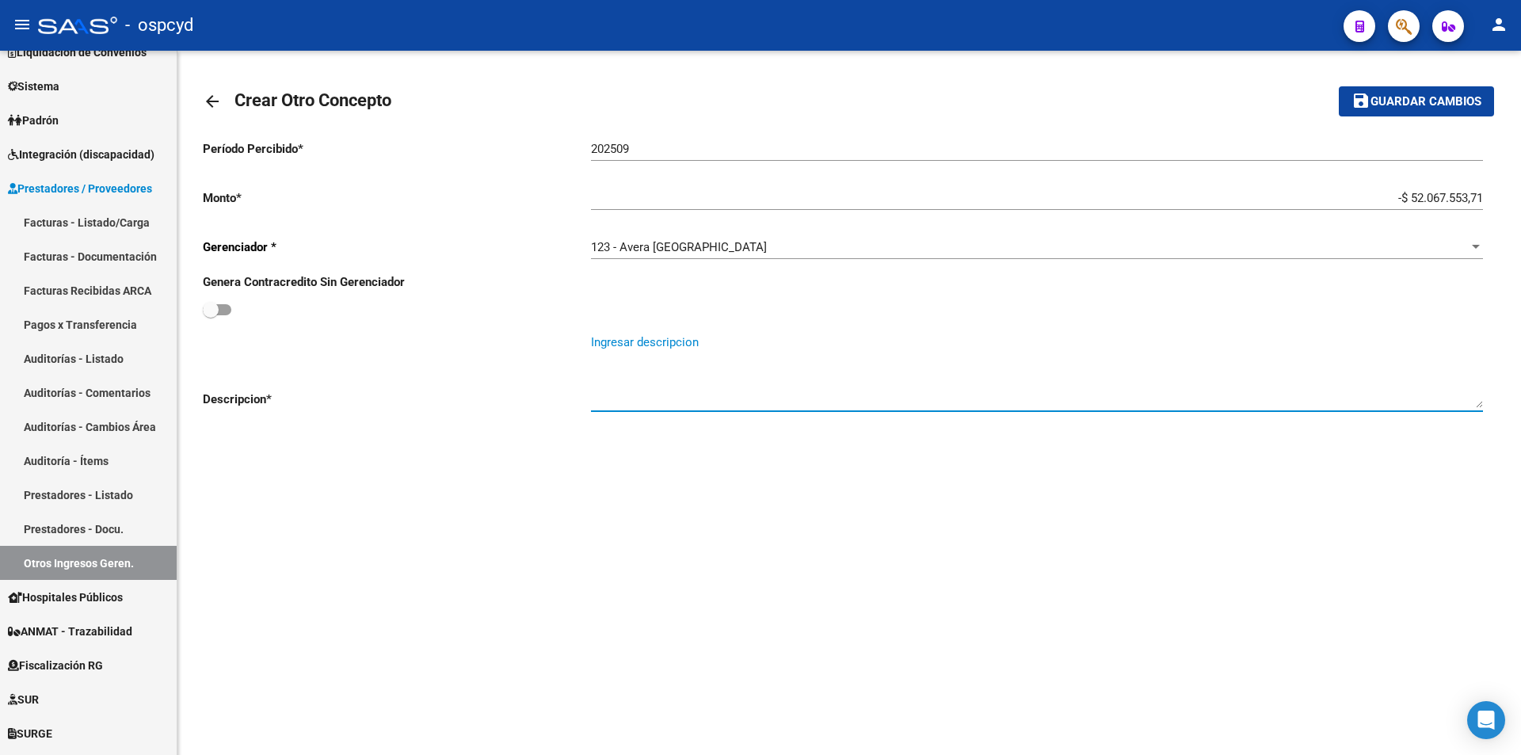
click at [692, 339] on textarea "Ingresar descripcion" at bounding box center [1037, 370] width 892 height 74
type textarea "Pago 06102025"
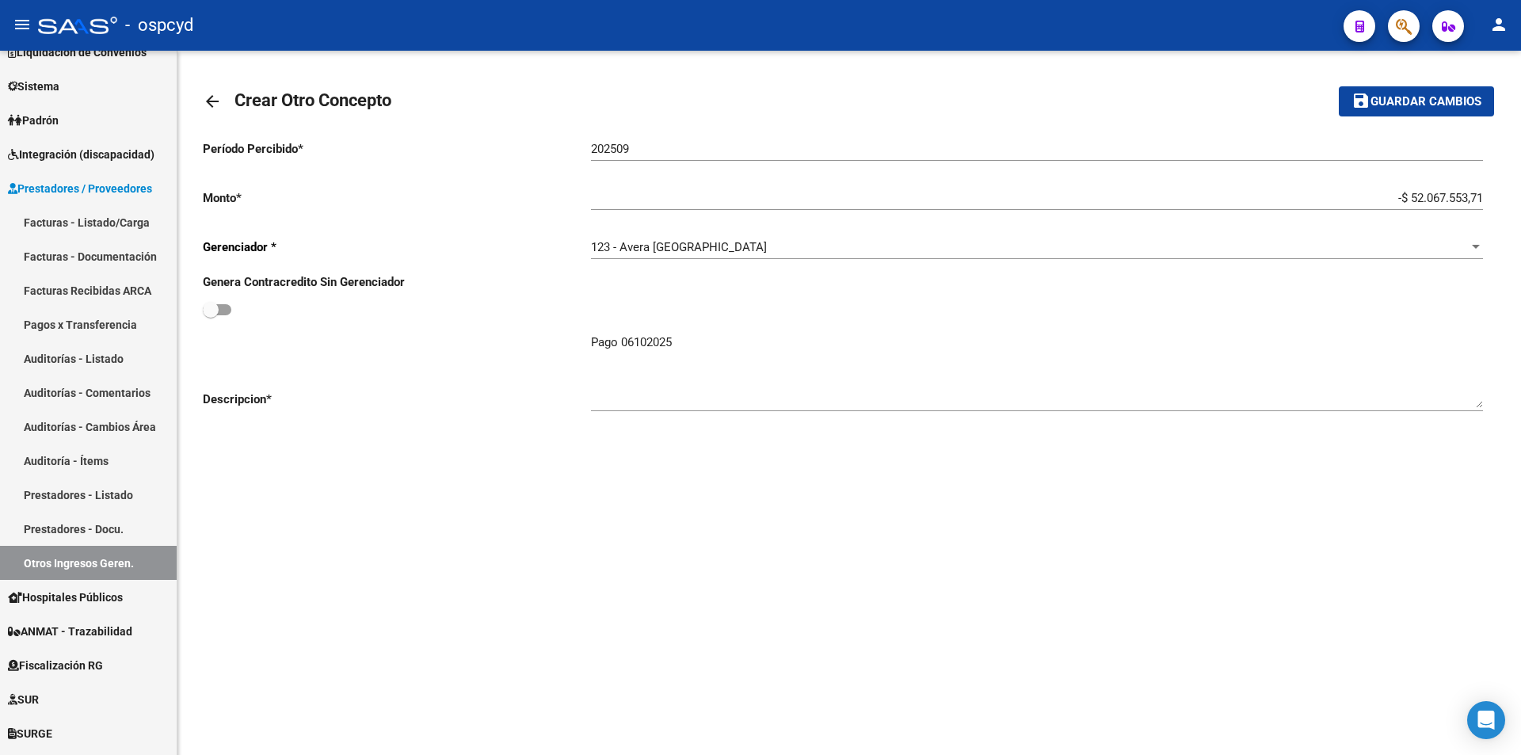
click at [730, 458] on div "arrow_back Crear Otro Concepto save Guardar cambios Período Percibido * 202509 …" at bounding box center [848, 257] width 1343 height 413
click at [1422, 99] on span "Guardar cambios" at bounding box center [1425, 102] width 111 height 14
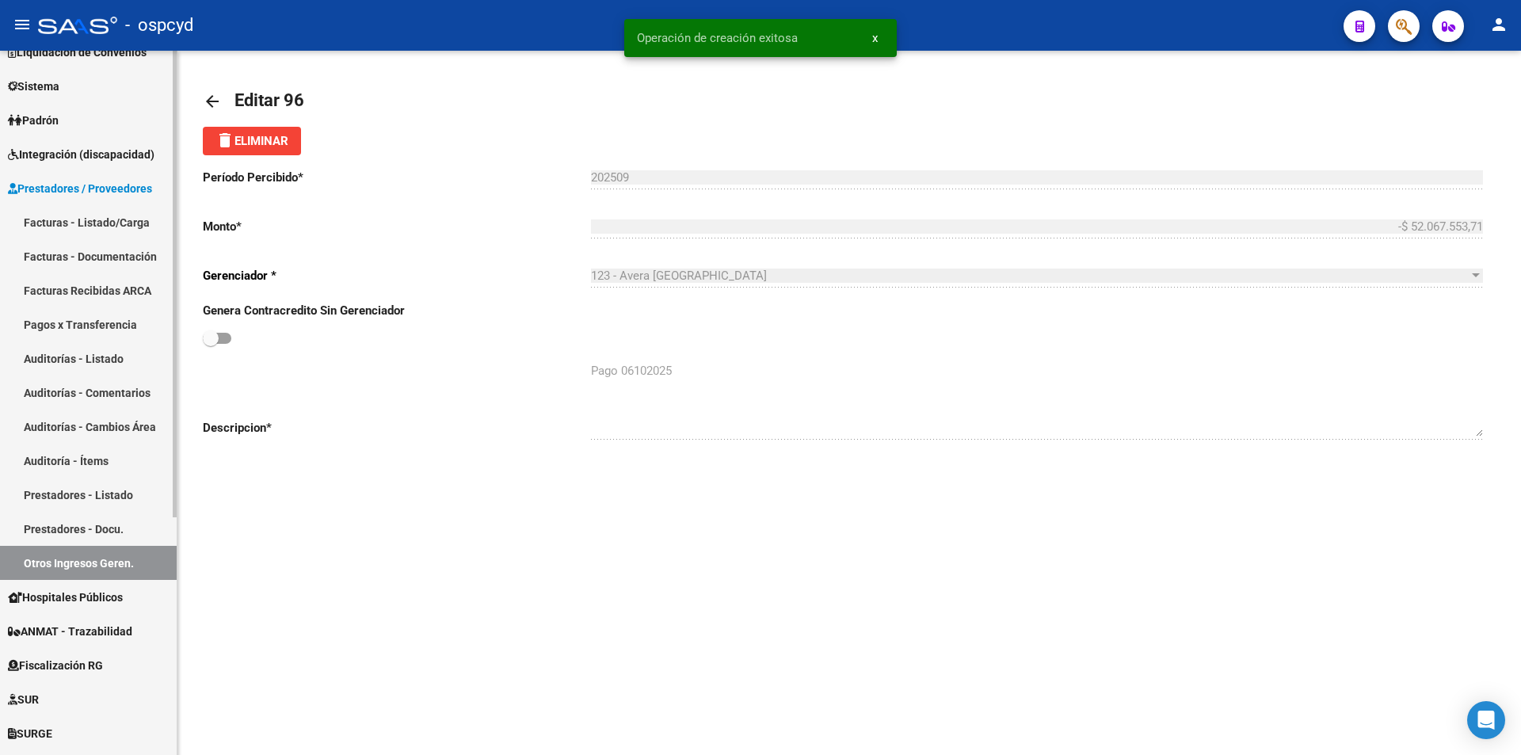
click at [67, 129] on link "Padrón" at bounding box center [88, 120] width 177 height 34
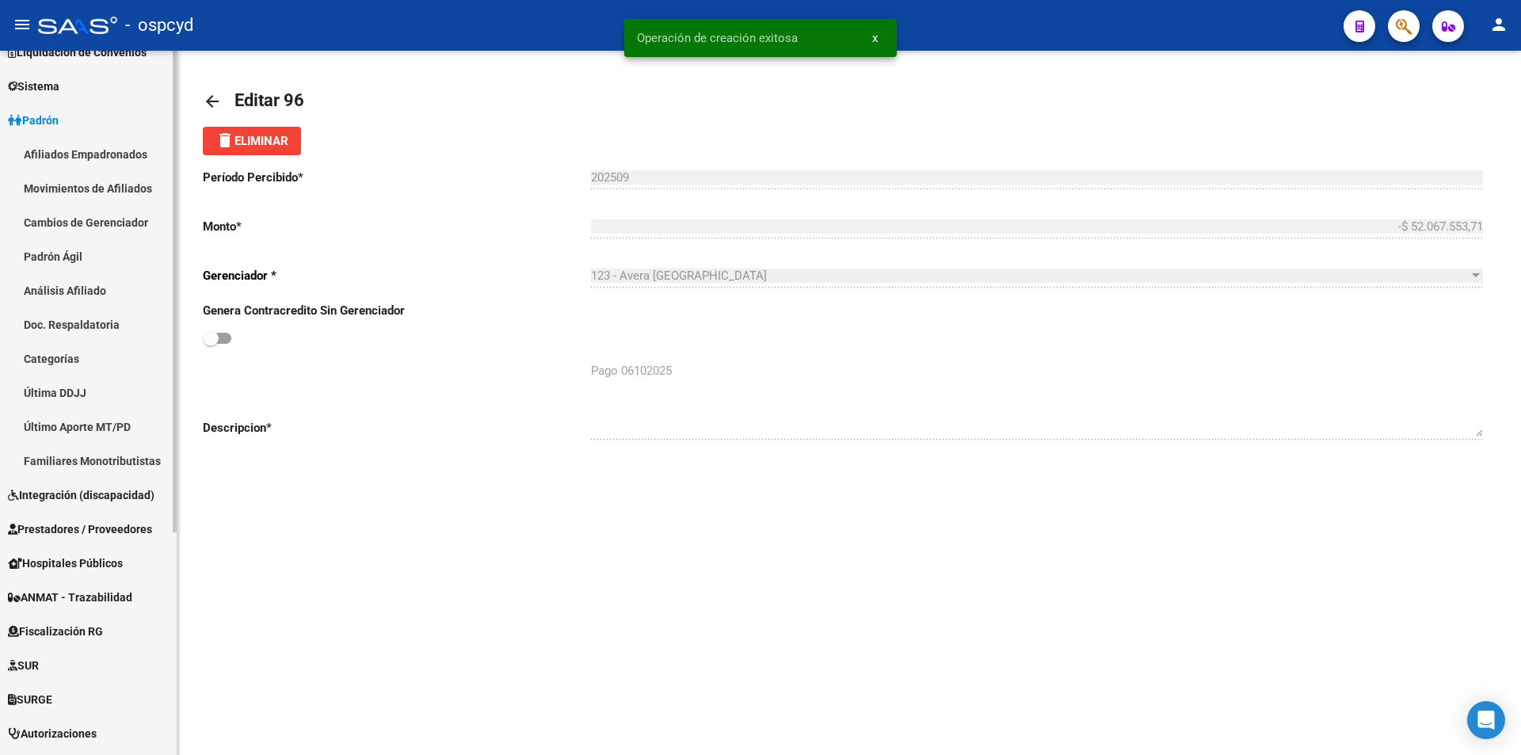
click at [70, 138] on link "Afiliados Empadronados" at bounding box center [88, 154] width 177 height 34
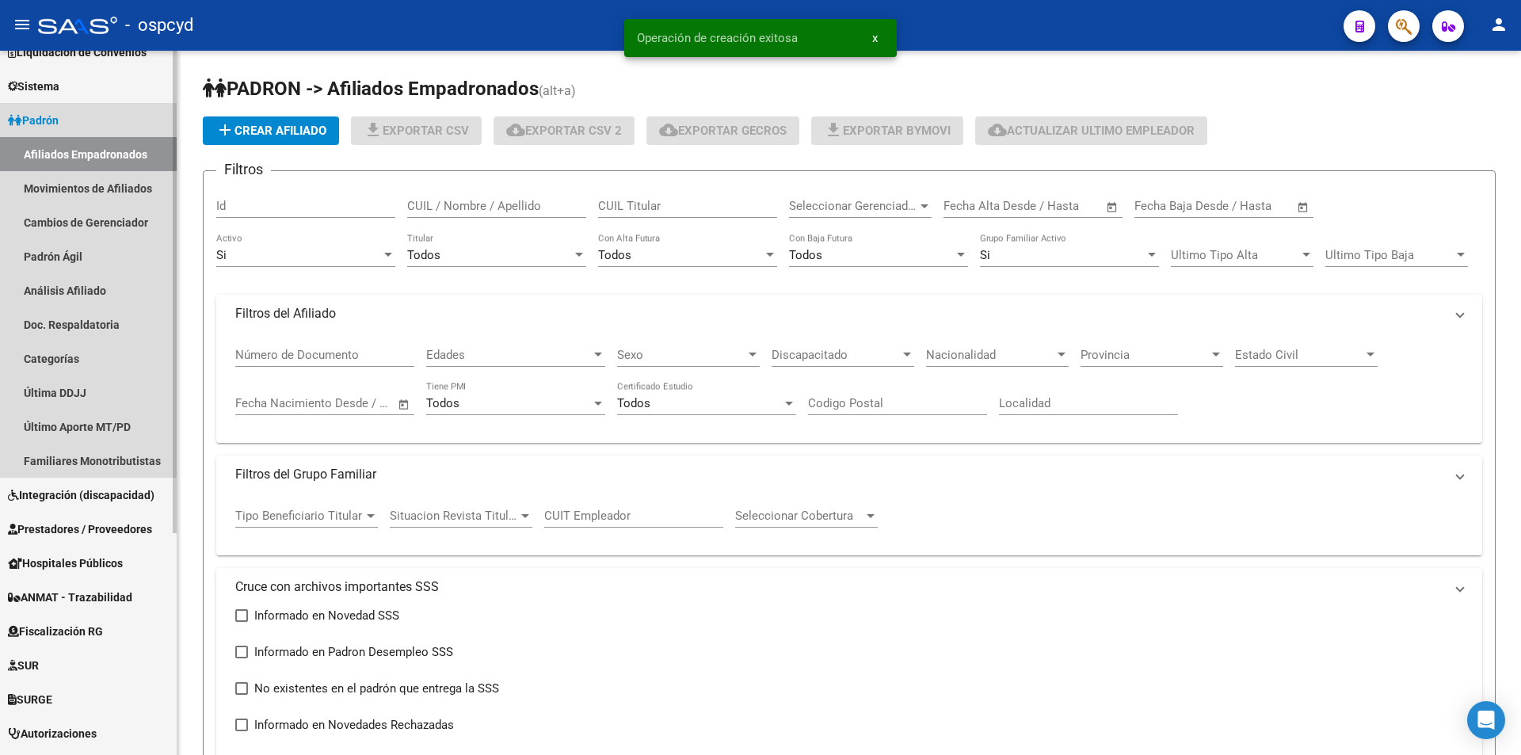
click at [59, 120] on span "Padrón" at bounding box center [33, 120] width 51 height 17
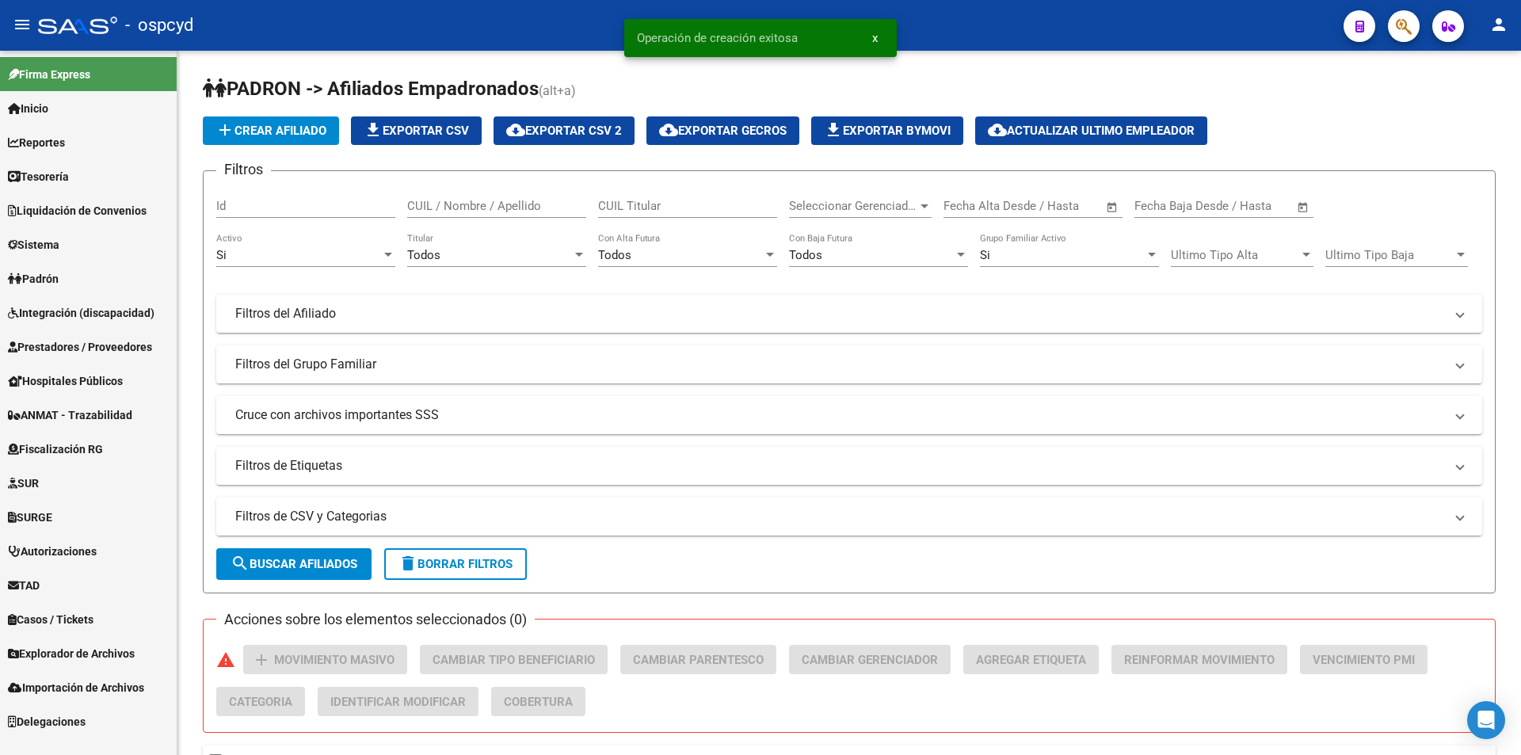
click at [50, 202] on span "Liquidación de Convenios" at bounding box center [77, 210] width 139 height 17
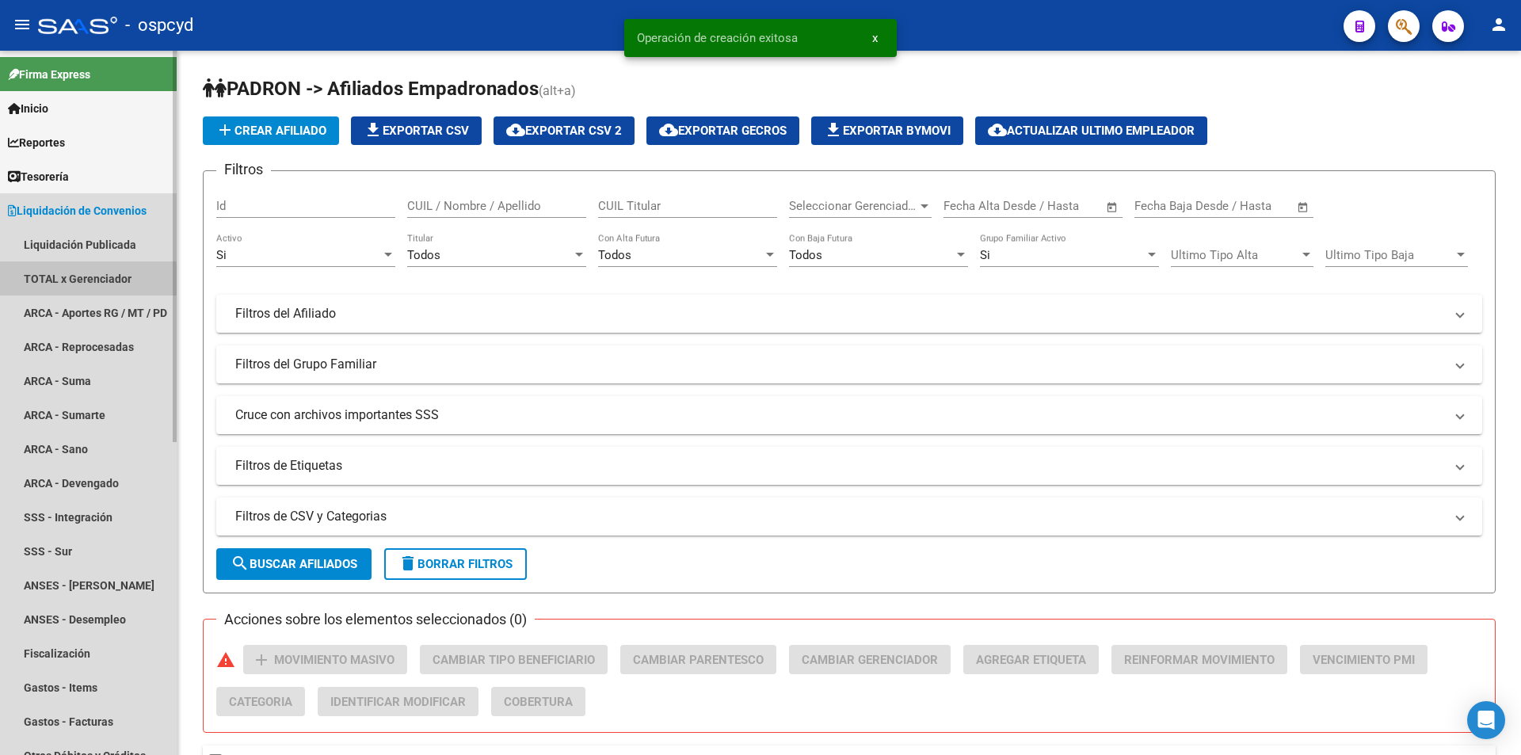
click at [84, 280] on link "TOTAL x Gerenciador" at bounding box center [88, 278] width 177 height 34
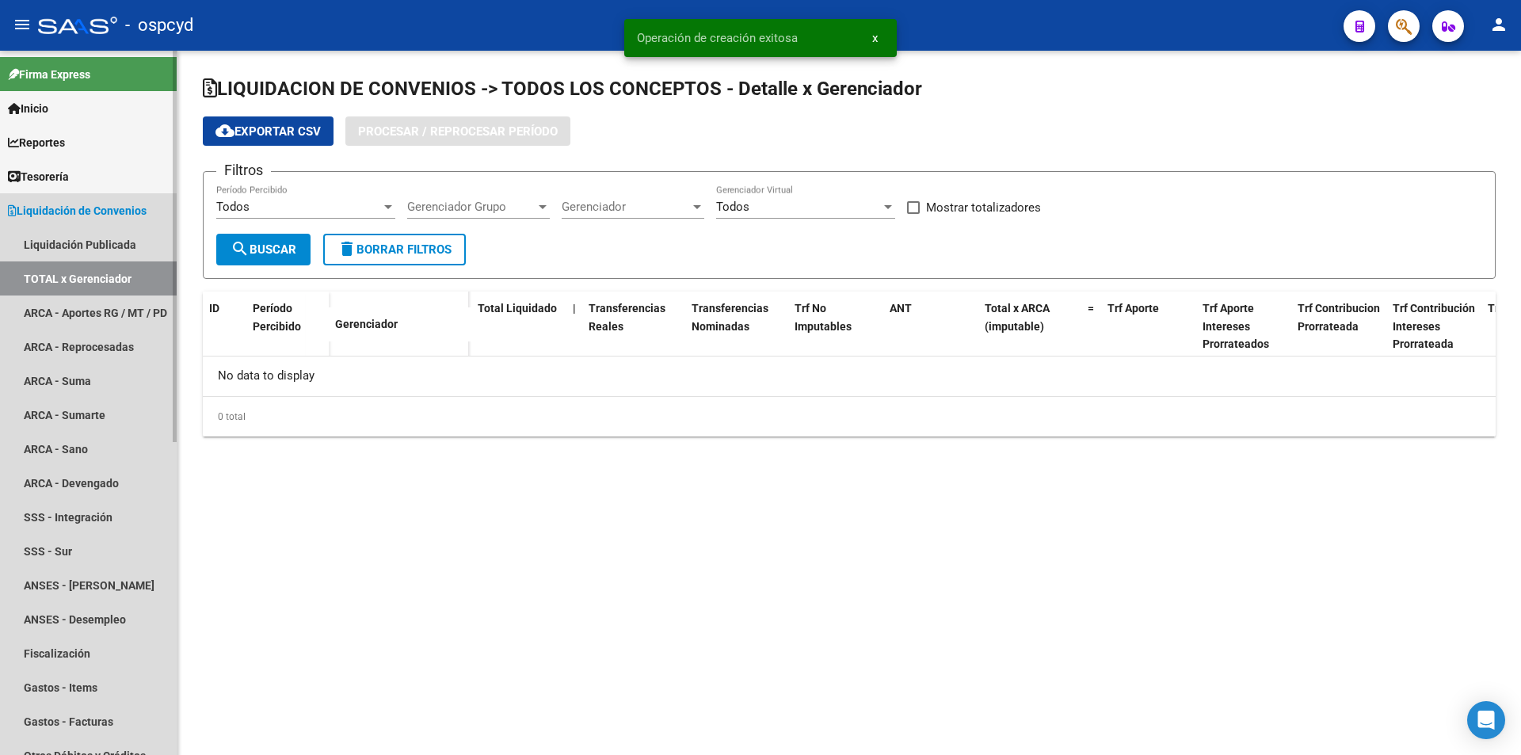
checkbox input "true"
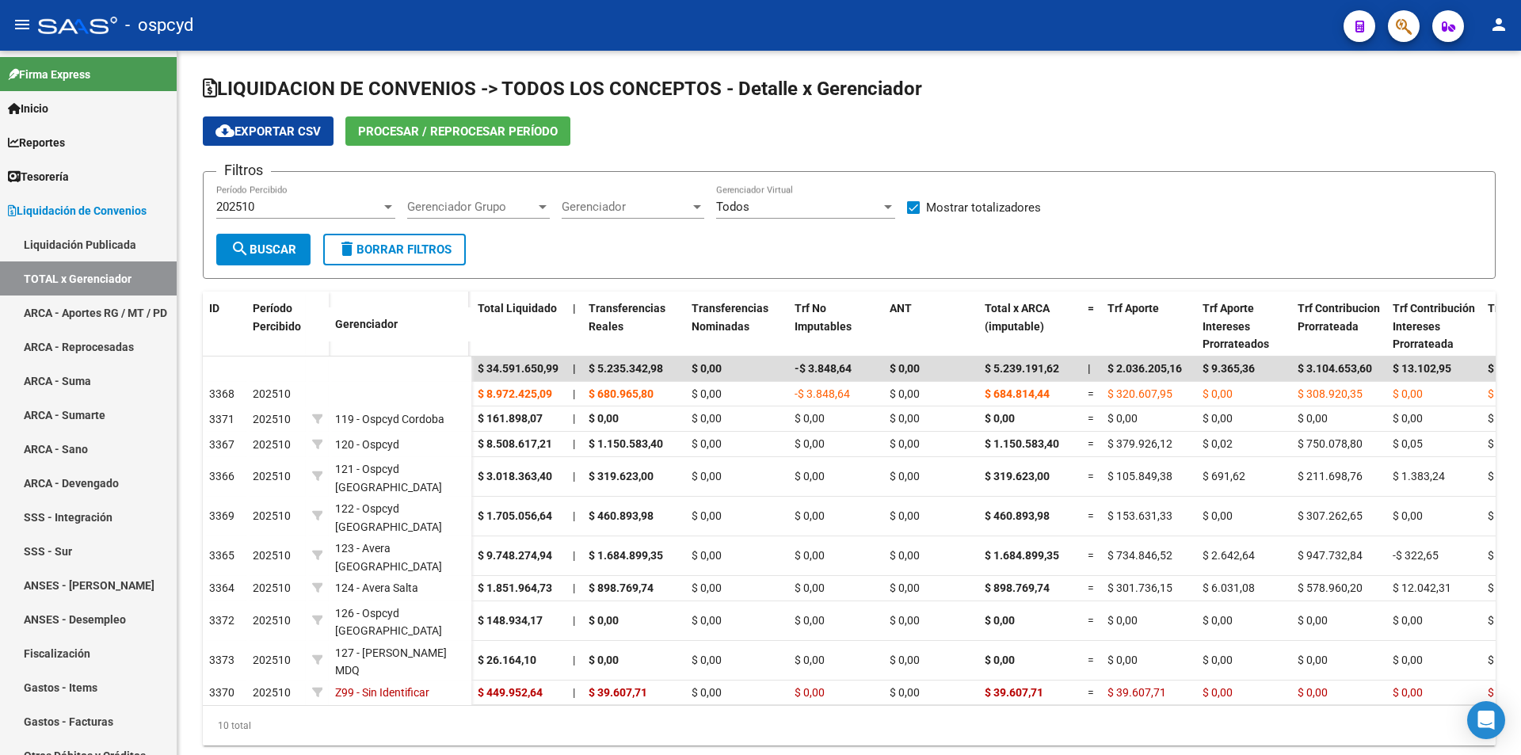
click at [434, 128] on span "Procesar / Reprocesar período" at bounding box center [458, 131] width 200 height 14
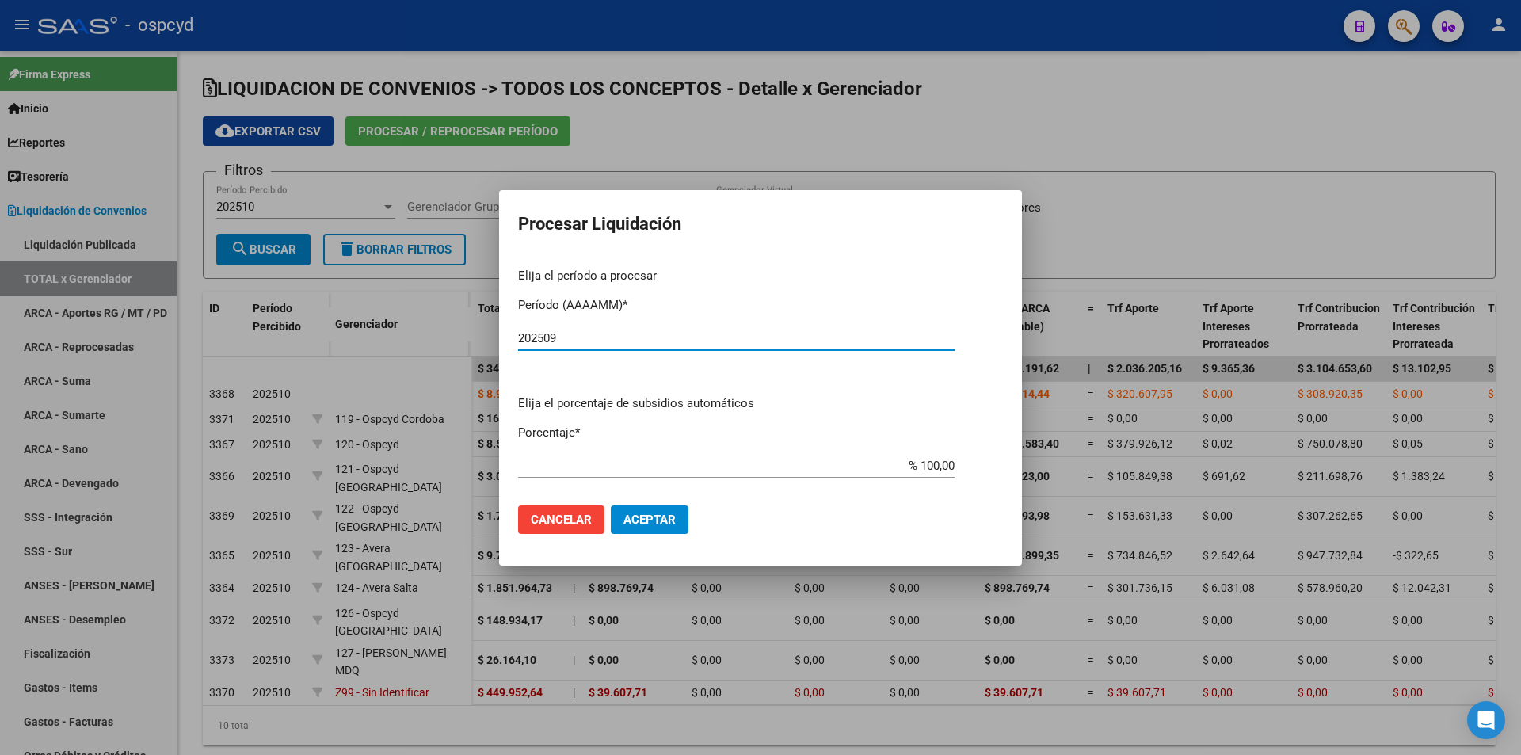
type input "202509"
click at [687, 512] on button "Aceptar" at bounding box center [650, 519] width 78 height 29
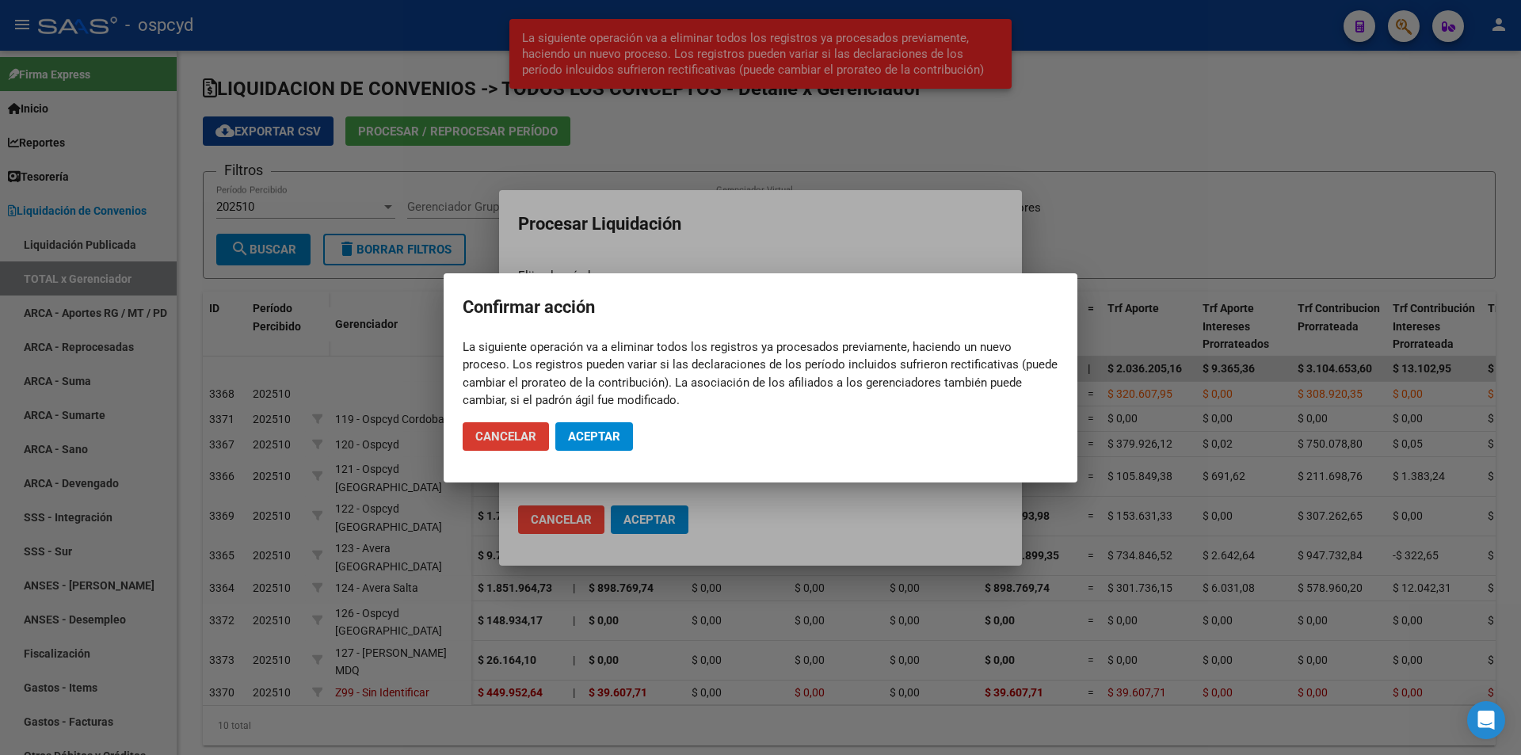
click at [619, 421] on mat-dialog-actions "Cancelar Aceptar" at bounding box center [761, 436] width 596 height 54
click at [610, 430] on span "Aceptar" at bounding box center [594, 436] width 52 height 14
